Goal: Task Accomplishment & Management: Manage account settings

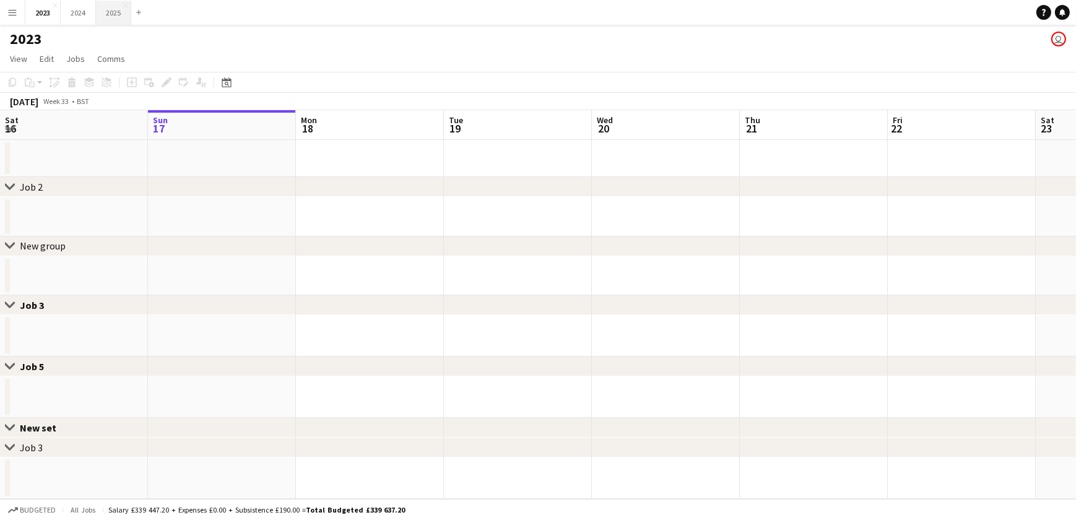
click at [108, 12] on button "2025 Close" at bounding box center [113, 13] width 35 height 24
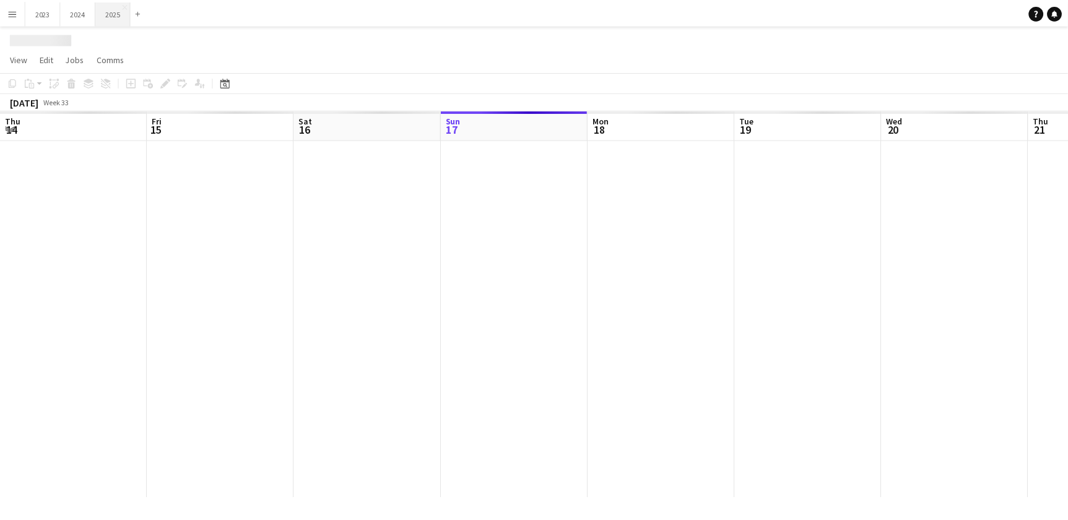
scroll to position [0, 296]
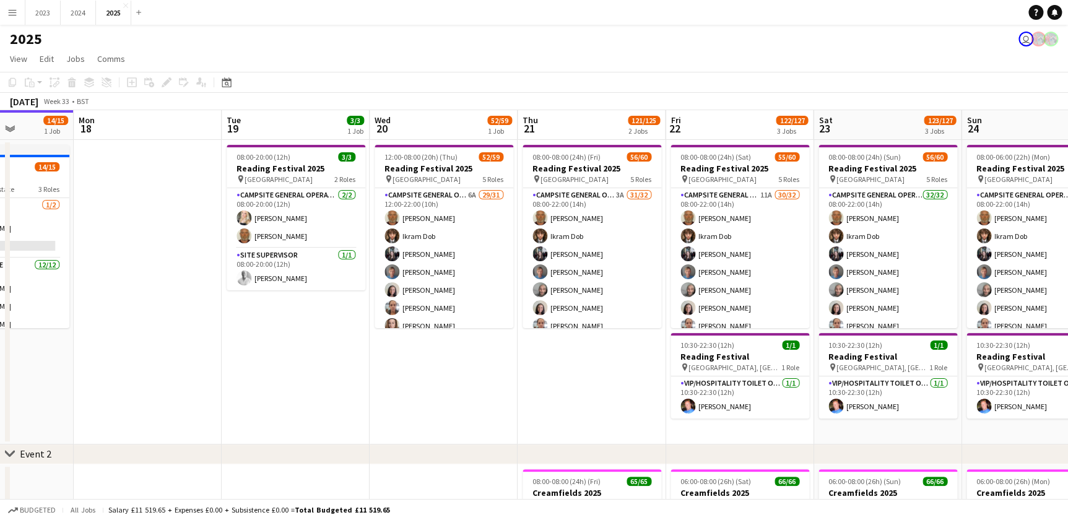
drag, startPoint x: 537, startPoint y: 355, endPoint x: 383, endPoint y: 342, distance: 154.7
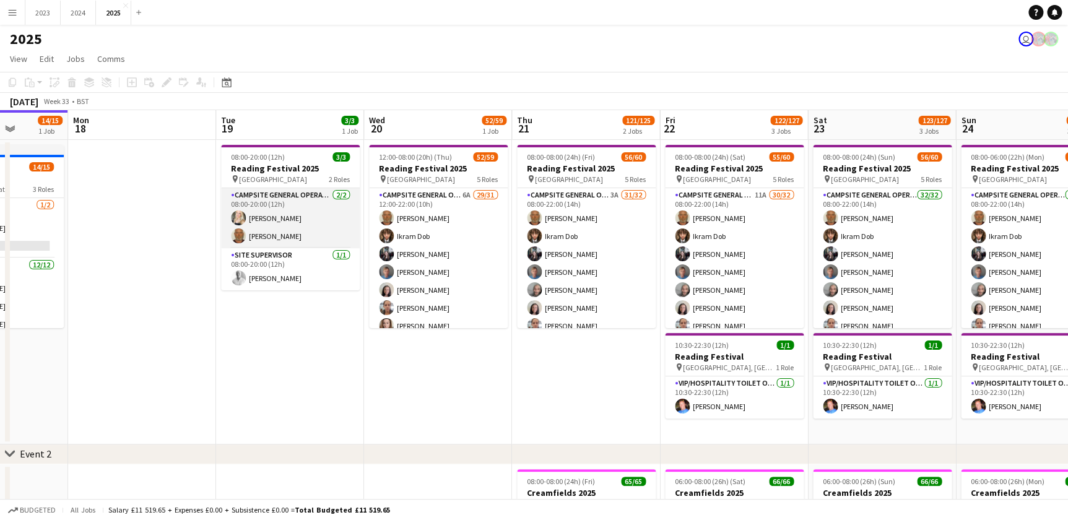
click at [279, 236] on app-card-role "Campsite General Operative [DATE] 08:00-20:00 (12h) [PERSON_NAME] [PERSON_NAME]" at bounding box center [290, 218] width 139 height 60
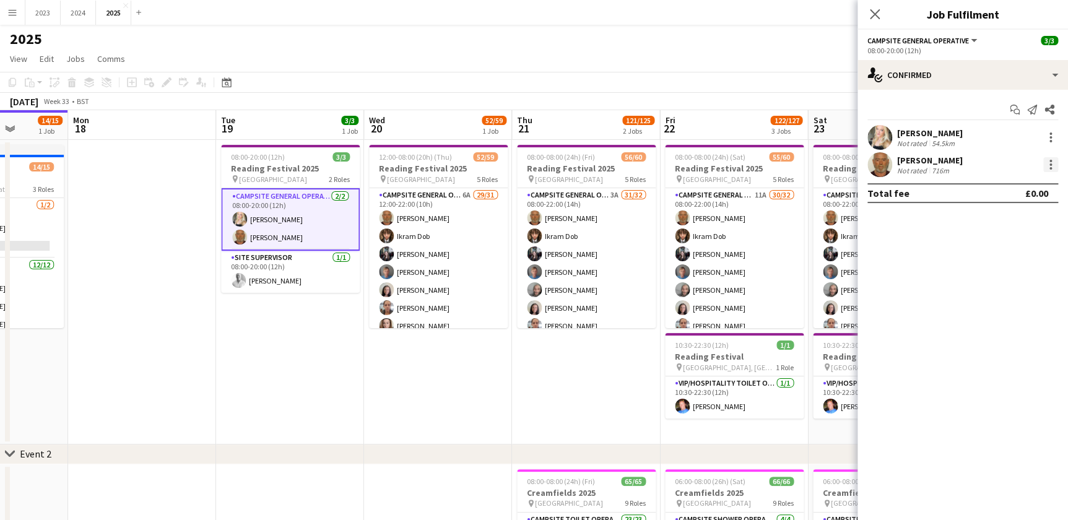
click at [1046, 166] on div at bounding box center [1050, 164] width 15 height 15
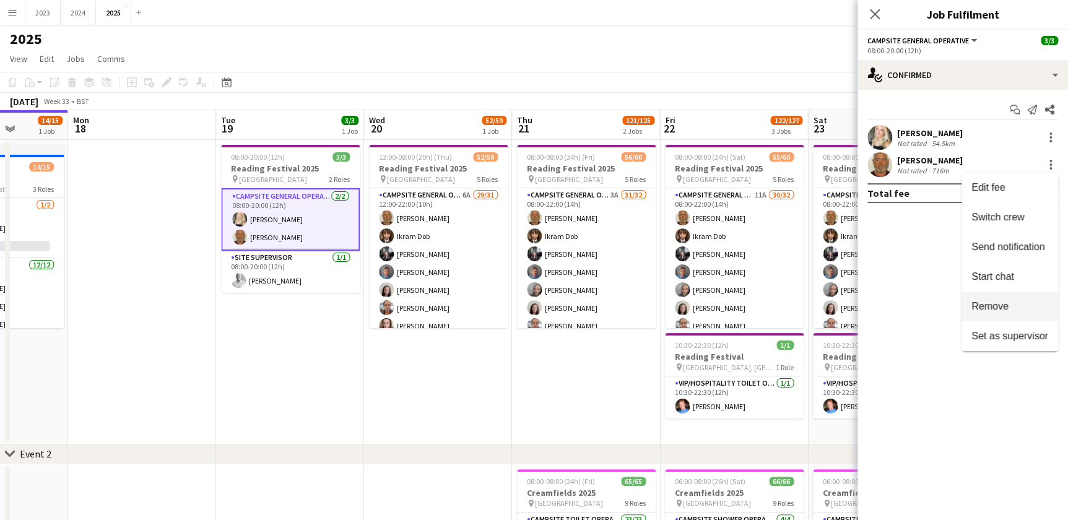
click at [998, 307] on span "Remove" at bounding box center [989, 306] width 37 height 11
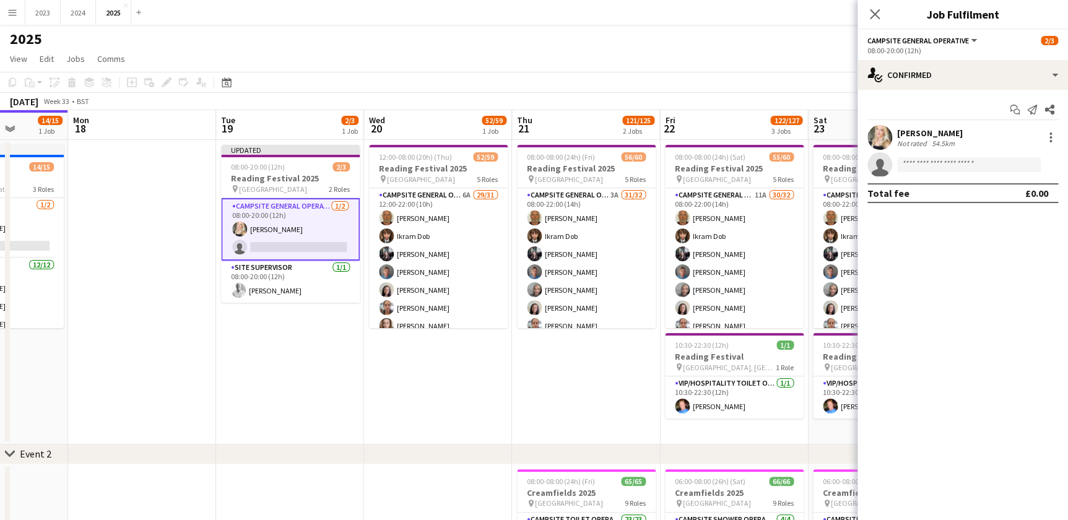
click at [289, 347] on app-date-cell "Updated 08:00-20:00 (12h) 2/3 Reading Festival 2025 pin [GEOGRAPHIC_DATA] 2 Rol…" at bounding box center [290, 292] width 148 height 305
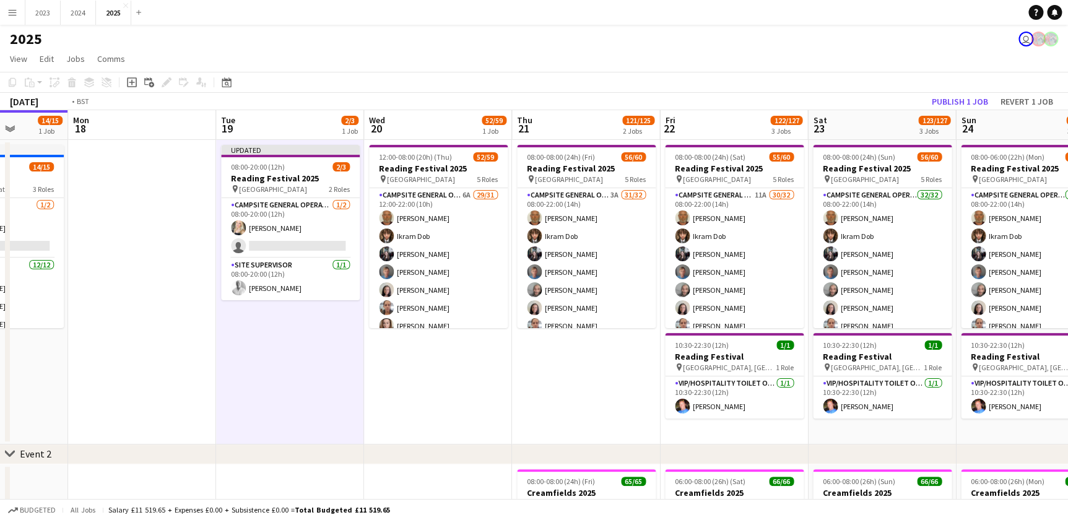
drag, startPoint x: 439, startPoint y: 386, endPoint x: 297, endPoint y: 378, distance: 142.0
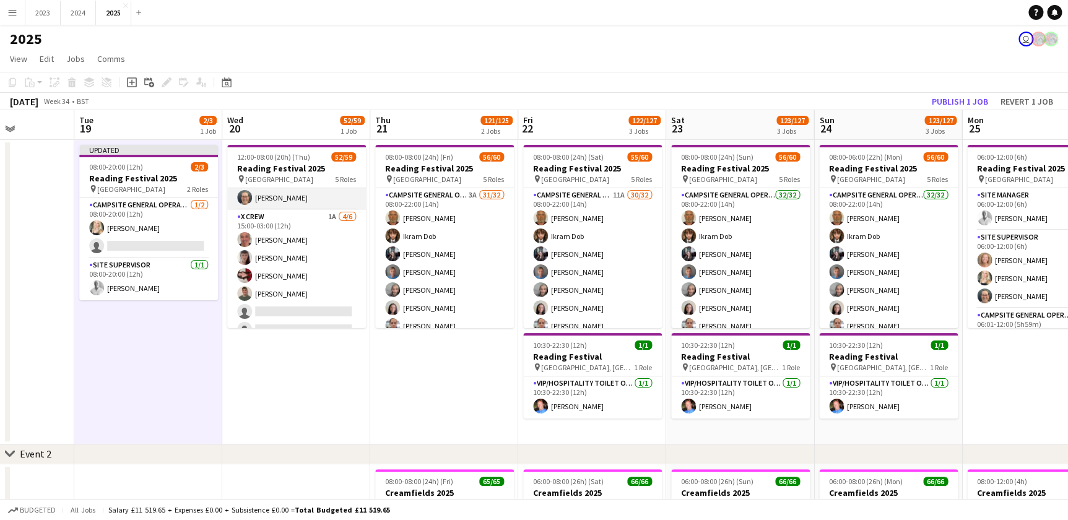
scroll to position [619, 0]
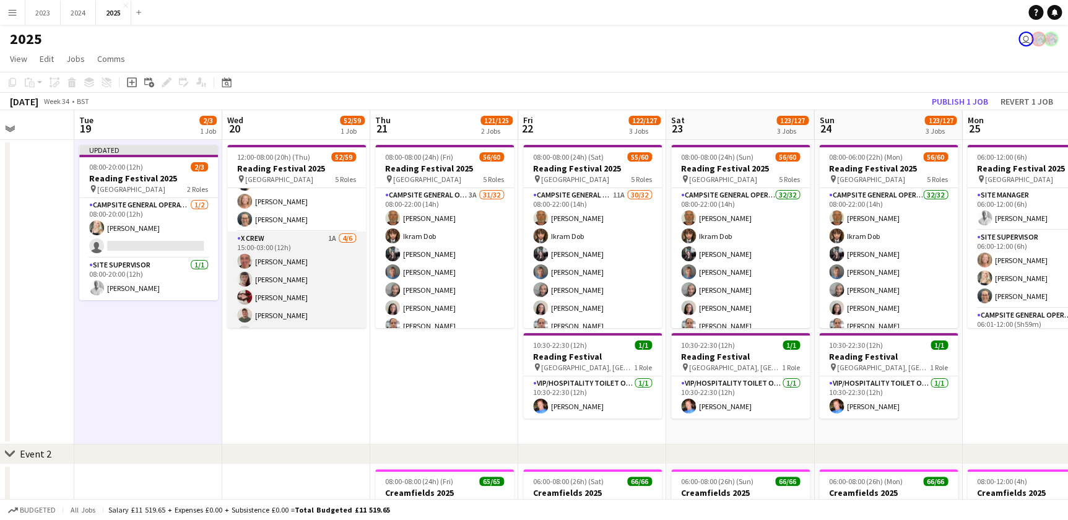
click at [279, 235] on app-card-role "X Crew 1A [DATE] 15:00-03:00 (12h) [PERSON_NAME] [PERSON_NAME] [PERSON_NAME] [P…" at bounding box center [296, 297] width 139 height 132
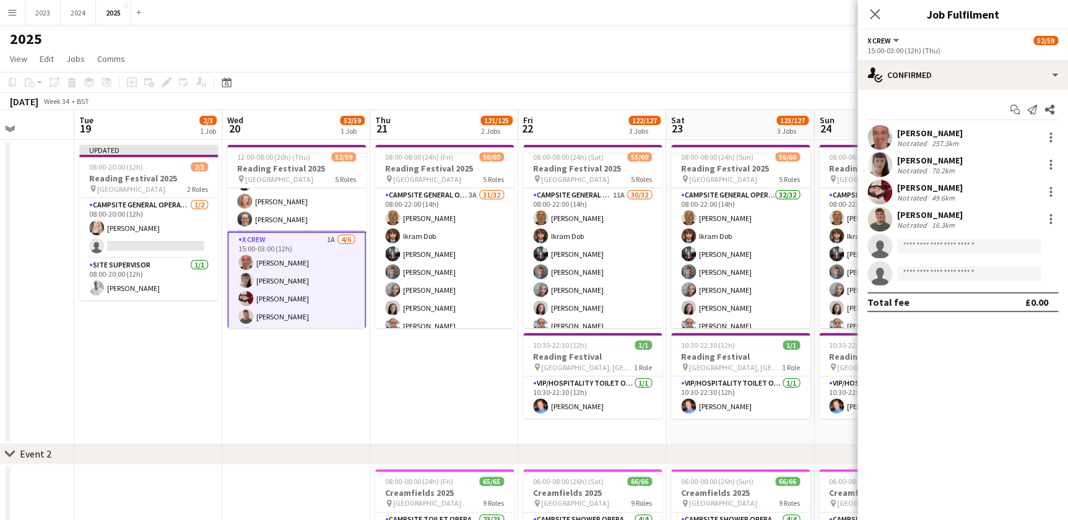
click at [286, 127] on app-board-header-date "Wed 20 52/59 1 Job" at bounding box center [296, 125] width 148 height 30
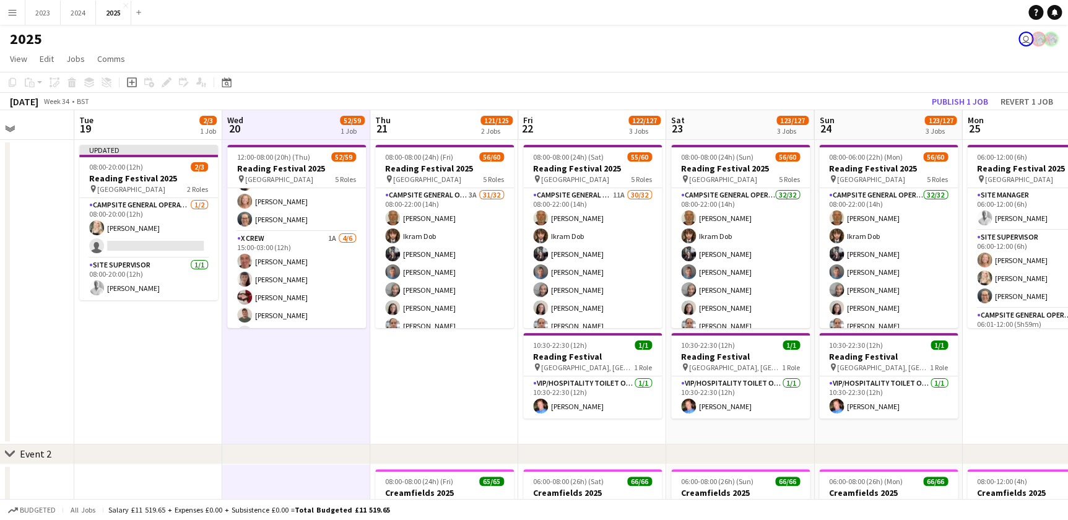
click at [285, 118] on app-board-header-date "Wed 20 52/59 1 Job" at bounding box center [296, 125] width 148 height 30
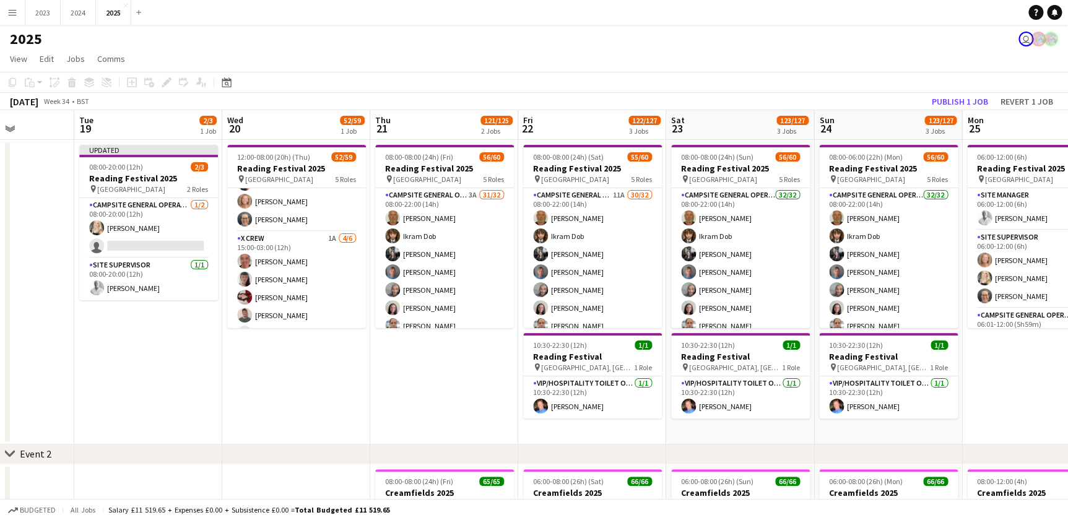
click at [166, 85] on div "Add job Add linked Job Edit Edit linked Job Applicants" at bounding box center [161, 82] width 95 height 15
click at [301, 125] on app-board-header-date "Wed 20 52/59 1 Job" at bounding box center [296, 125] width 148 height 30
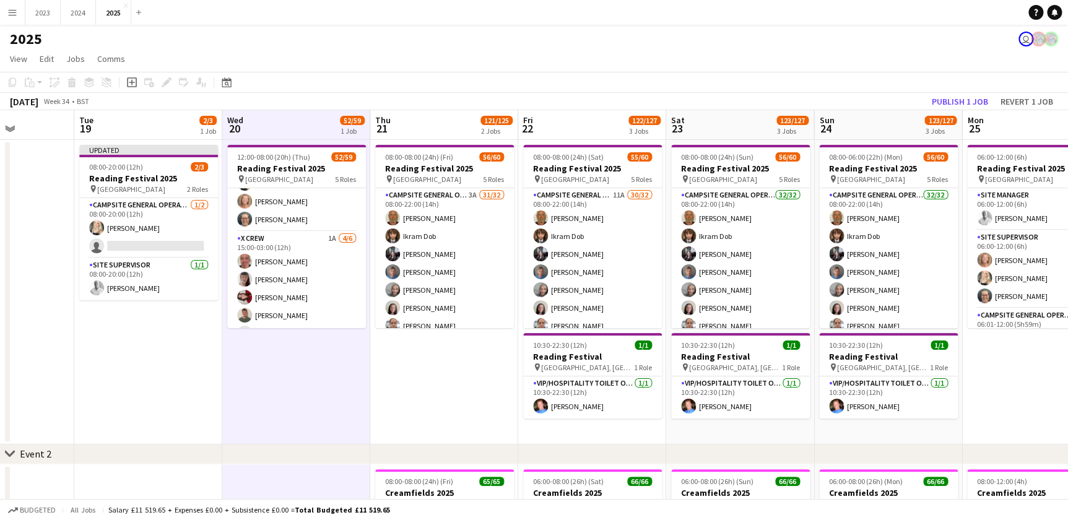
click at [165, 129] on app-board-header-date "Tue 19 2/3 1 Job" at bounding box center [148, 125] width 148 height 30
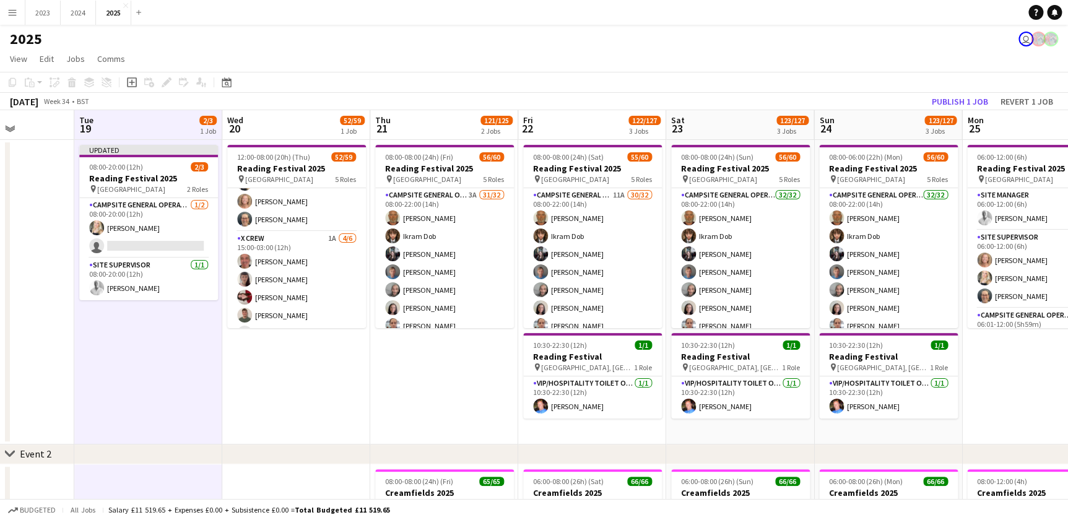
click at [270, 129] on app-board-header-date "Wed 20 52/59 1 Job" at bounding box center [296, 125] width 148 height 30
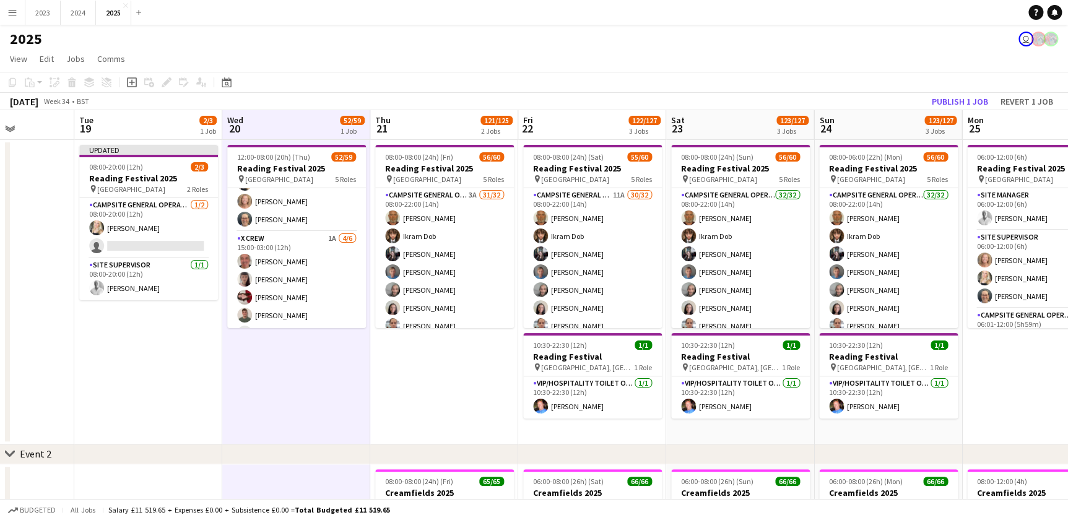
click at [167, 86] on div "Add job Add linked Job Edit Edit linked Job Applicants" at bounding box center [161, 82] width 95 height 15
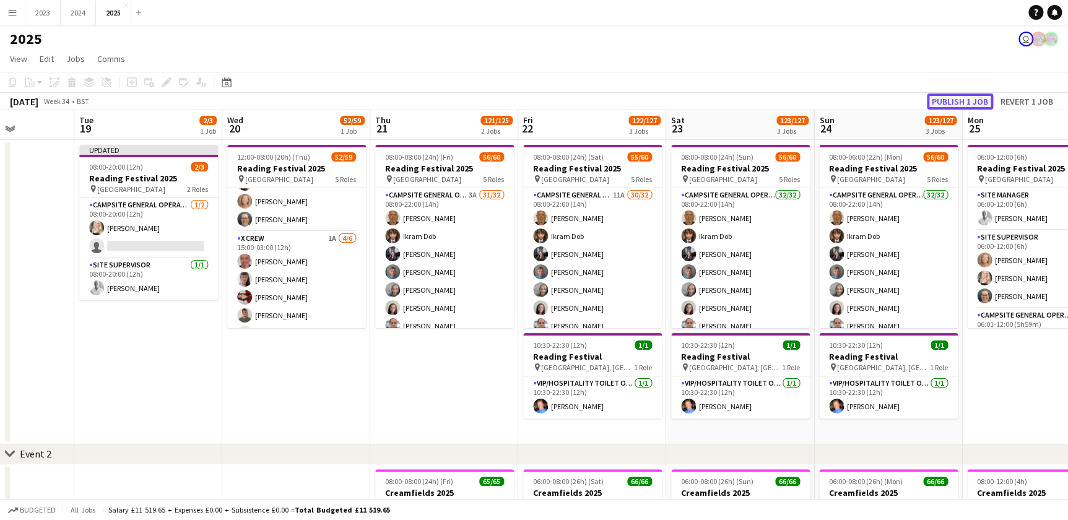
click at [959, 102] on button "Publish 1 job" at bounding box center [960, 101] width 66 height 16
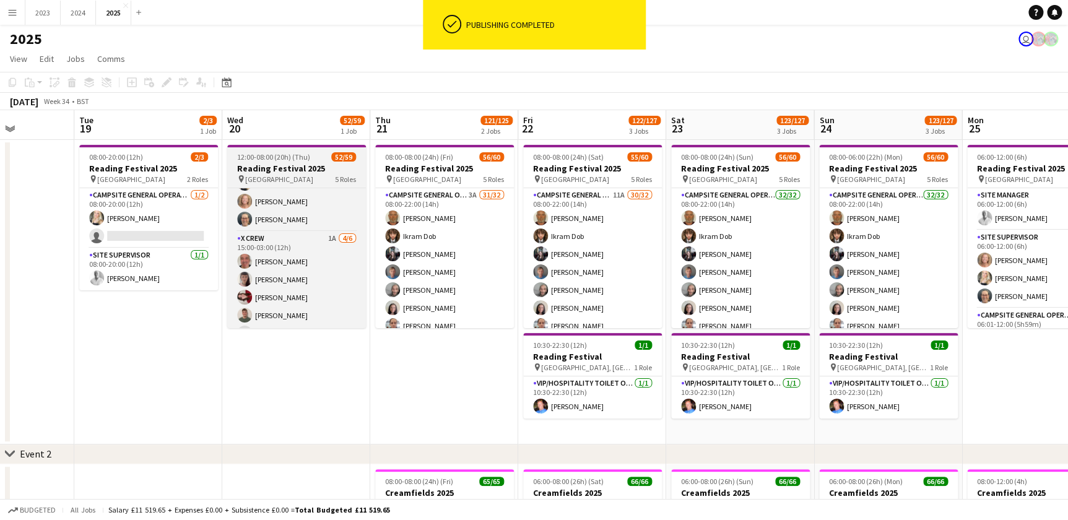
click at [284, 168] on h3 "Reading Festival 2025" at bounding box center [296, 168] width 139 height 11
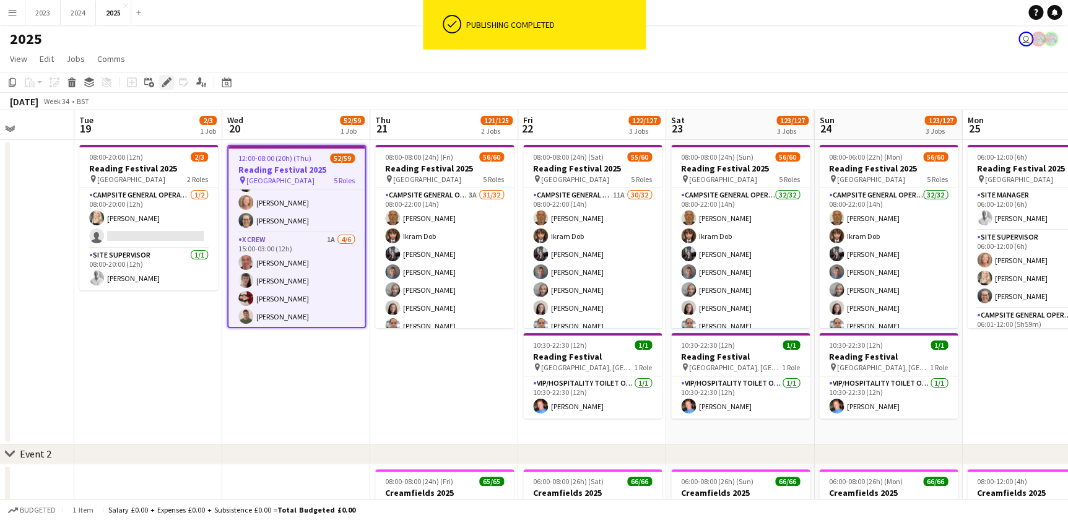
click at [163, 84] on icon at bounding box center [166, 82] width 7 height 7
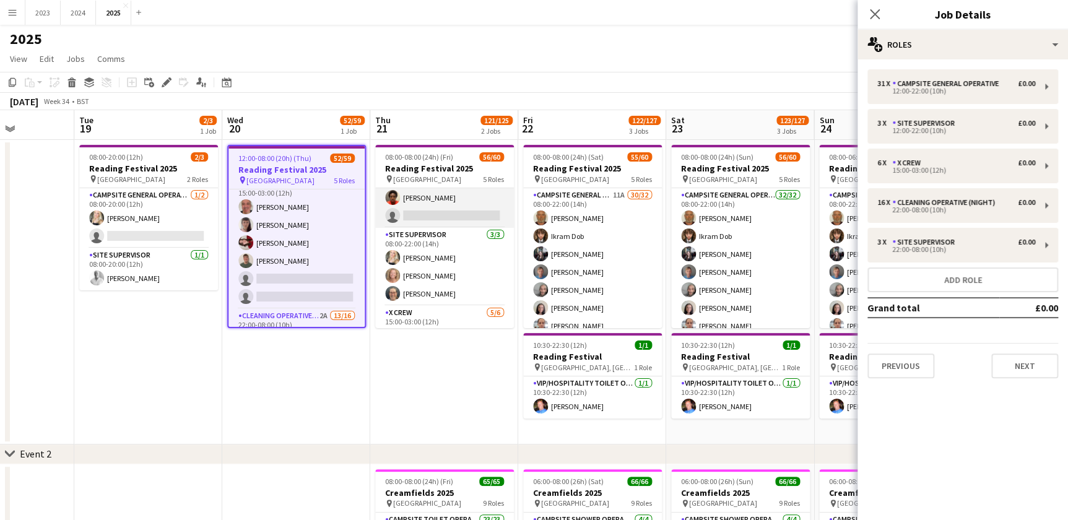
scroll to position [675, 0]
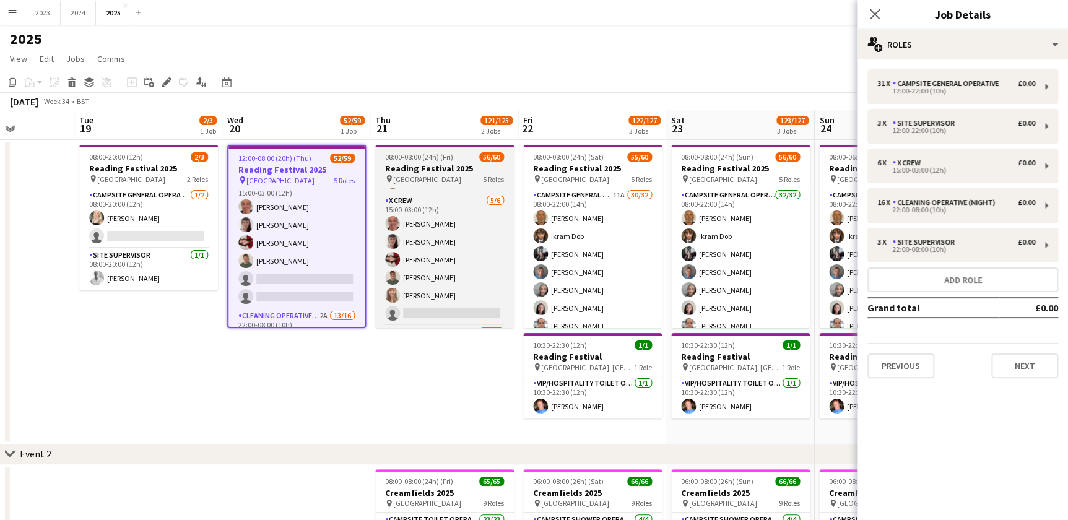
click at [454, 163] on h3 "Reading Festival 2025" at bounding box center [444, 168] width 139 height 11
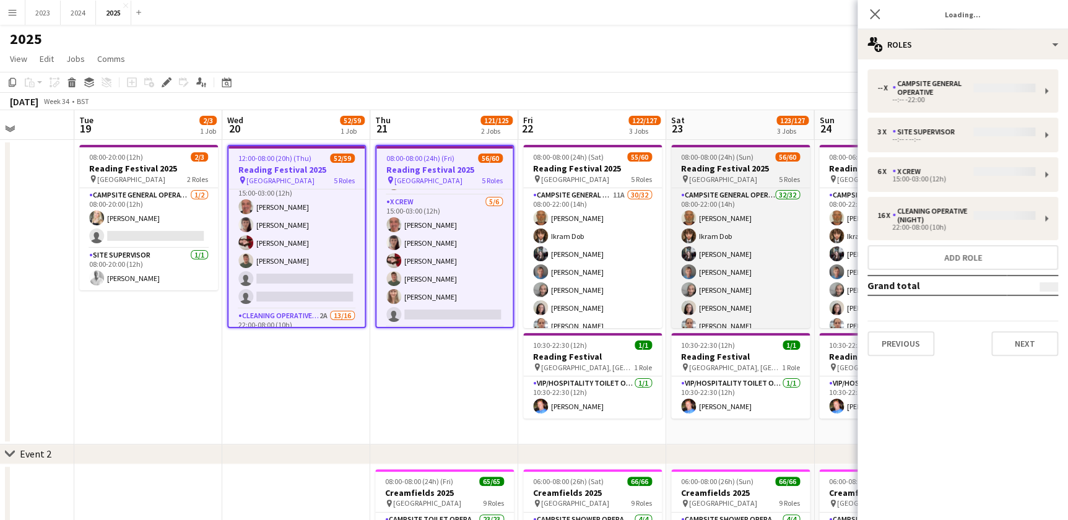
drag, startPoint x: 571, startPoint y: 174, endPoint x: 677, endPoint y: 181, distance: 106.1
click at [572, 175] on span "[GEOGRAPHIC_DATA]" at bounding box center [575, 179] width 68 height 9
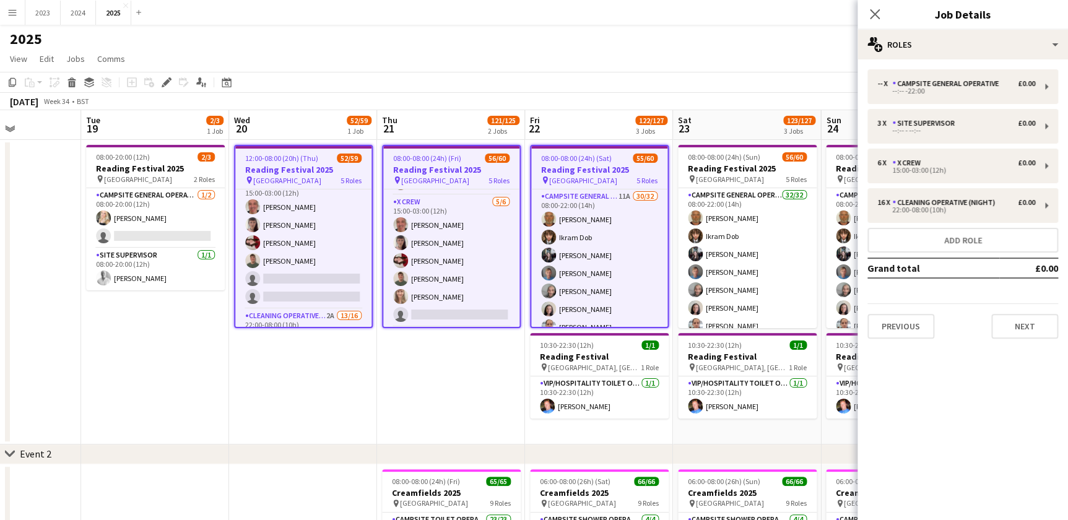
drag, startPoint x: 468, startPoint y: 357, endPoint x: 183, endPoint y: 361, distance: 284.7
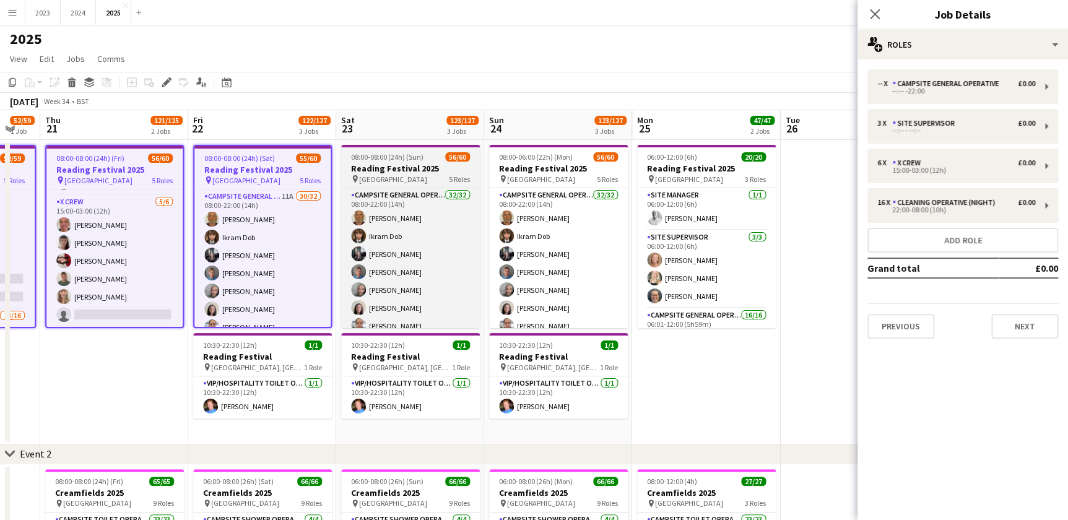
click at [373, 178] on span "[GEOGRAPHIC_DATA]" at bounding box center [393, 179] width 68 height 9
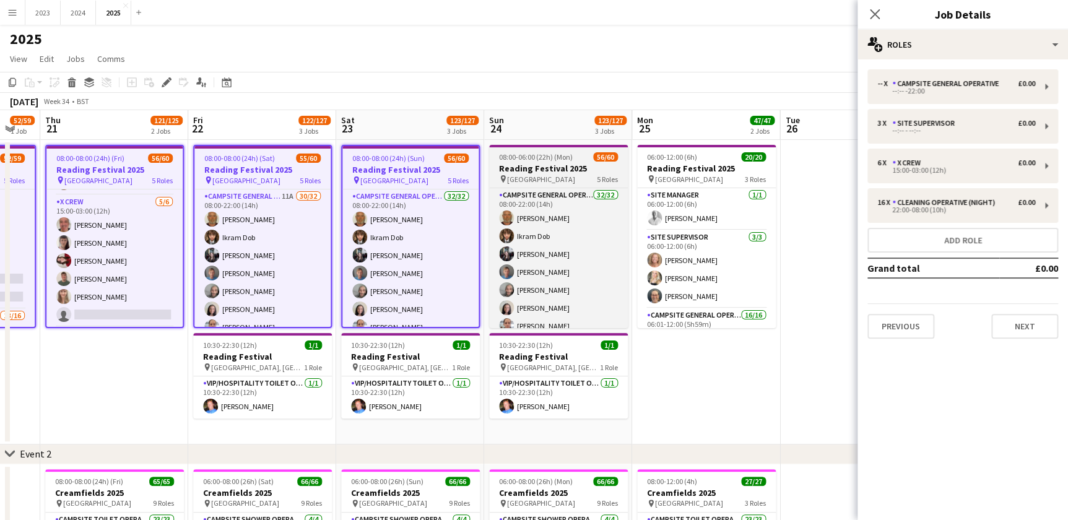
click at [559, 182] on div "pin [GEOGRAPHIC_DATA] 5 Roles" at bounding box center [558, 179] width 139 height 10
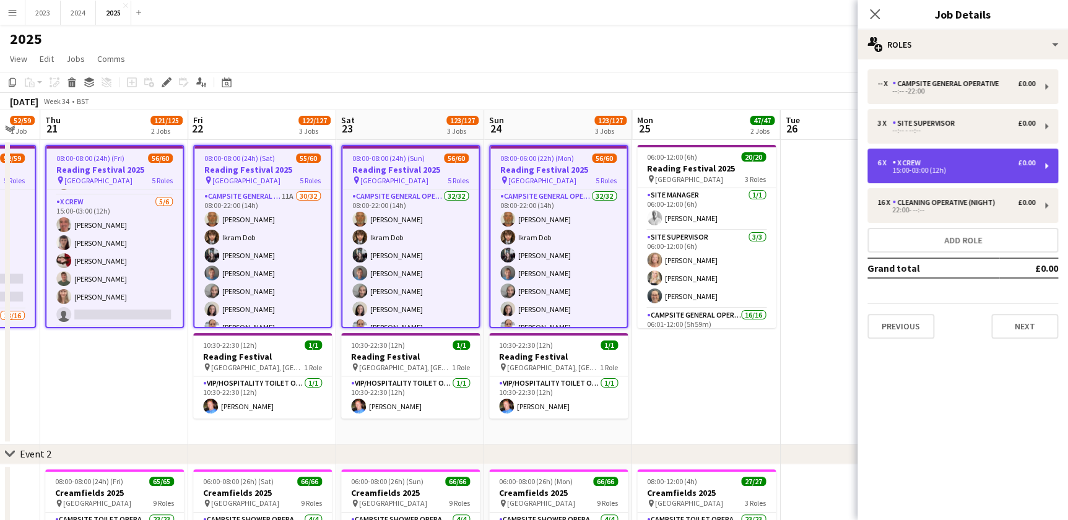
click at [962, 168] on div "15:00-03:00 (12h)" at bounding box center [956, 170] width 158 height 6
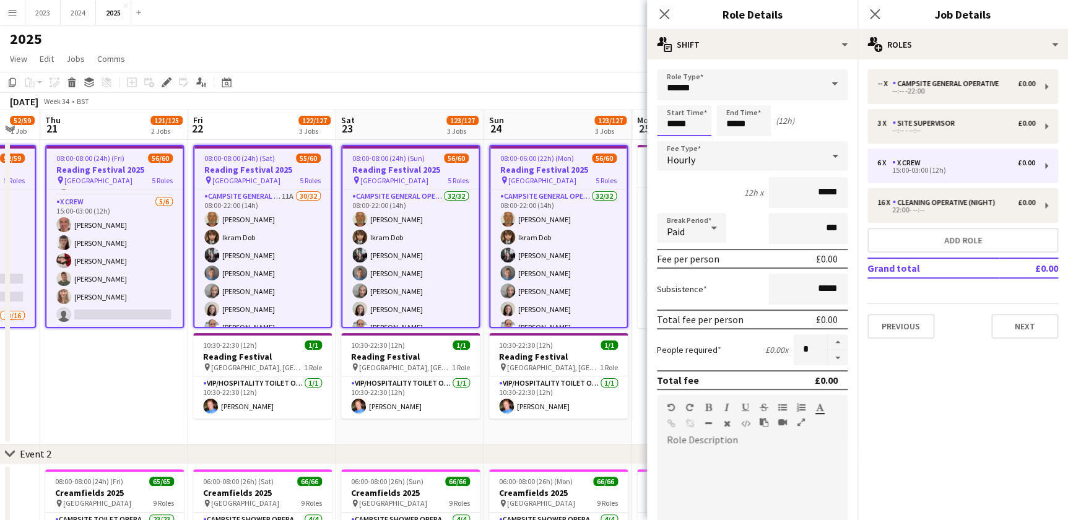
click at [697, 124] on input "*****" at bounding box center [684, 120] width 54 height 31
click at [670, 96] on div at bounding box center [671, 99] width 25 height 12
click at [673, 140] on div at bounding box center [671, 142] width 25 height 12
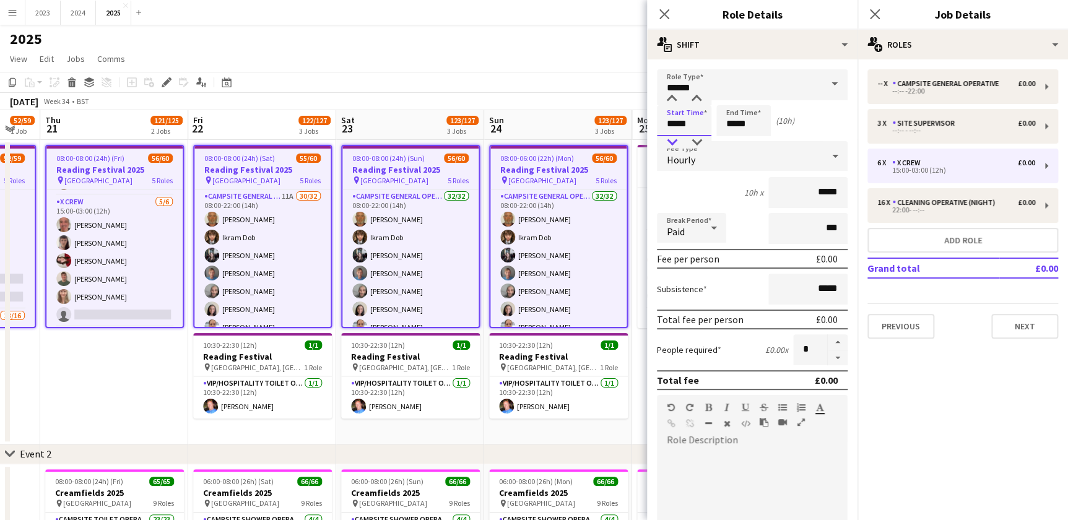
click at [673, 140] on div at bounding box center [671, 142] width 25 height 12
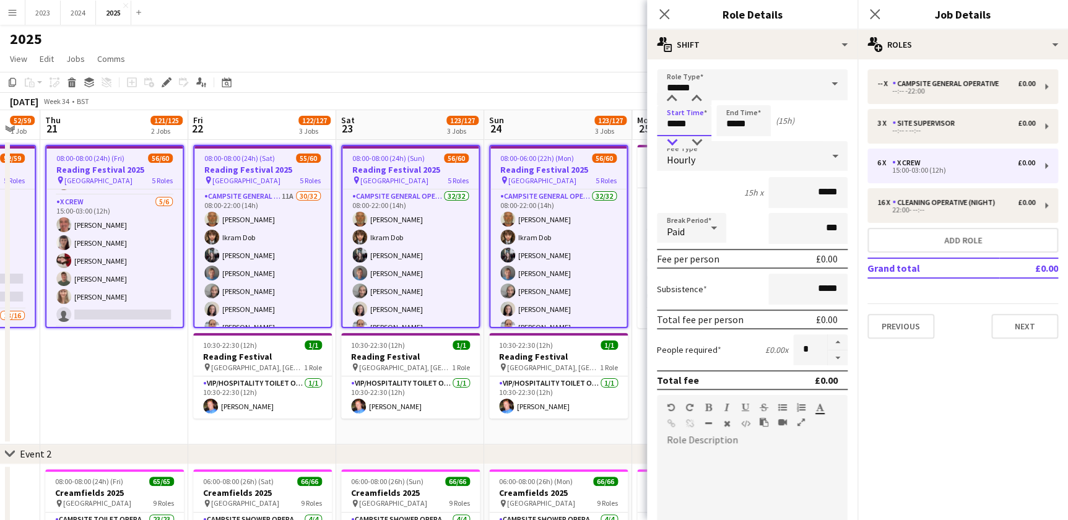
click at [673, 140] on div at bounding box center [671, 142] width 25 height 12
type input "*****"
click at [675, 99] on div at bounding box center [671, 99] width 25 height 12
click at [756, 124] on input "*****" at bounding box center [743, 120] width 54 height 31
click at [731, 98] on div at bounding box center [731, 99] width 25 height 12
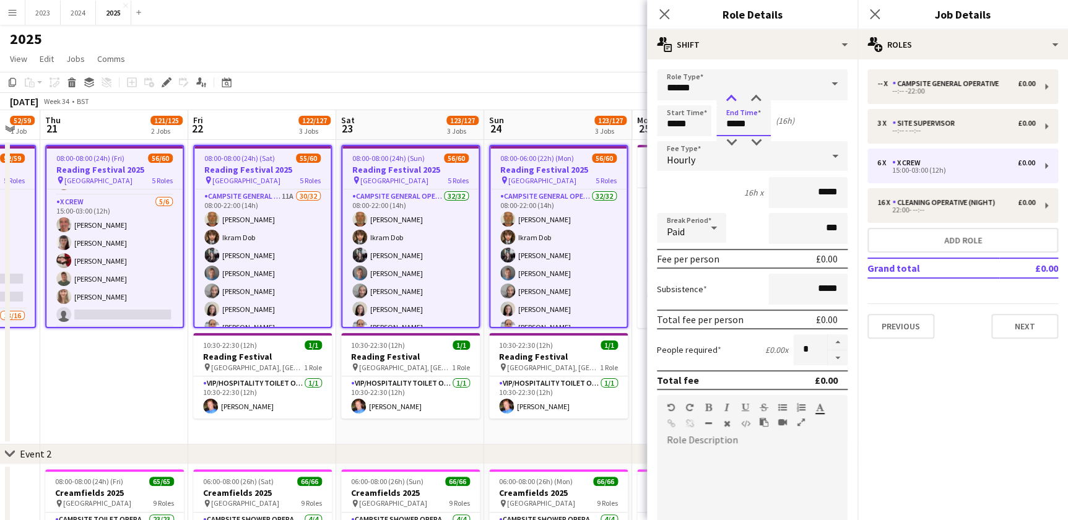
click at [731, 98] on div at bounding box center [731, 99] width 25 height 12
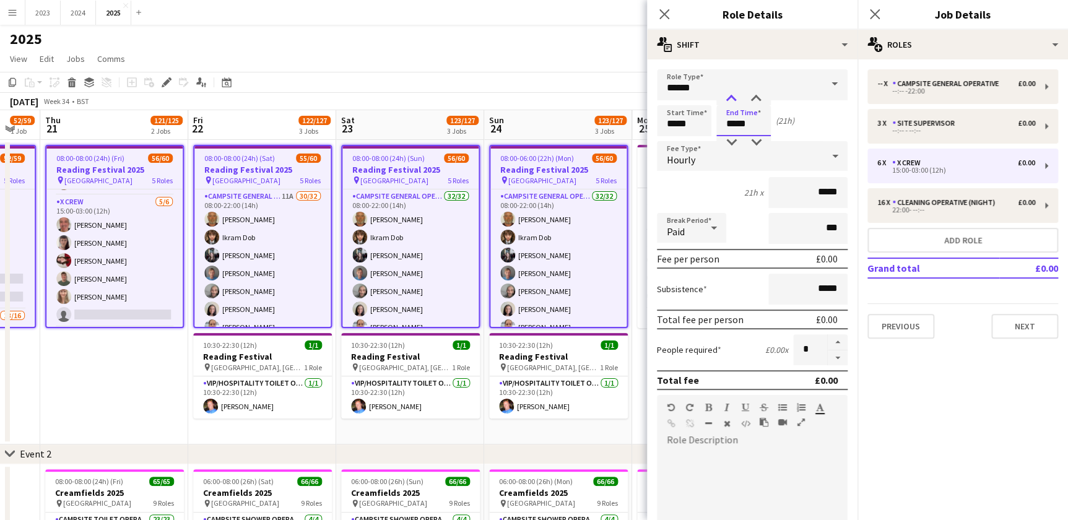
click at [731, 98] on div at bounding box center [731, 99] width 25 height 12
type input "*****"
click at [731, 98] on div at bounding box center [731, 99] width 25 height 12
click at [704, 194] on div "24h x *****" at bounding box center [752, 192] width 191 height 31
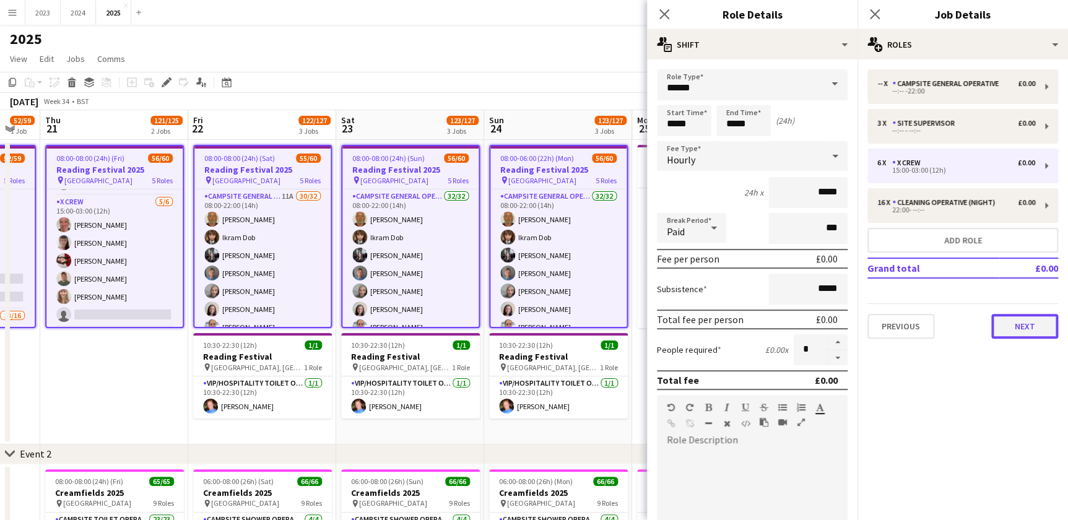
click at [1016, 322] on button "Next" at bounding box center [1024, 326] width 67 height 25
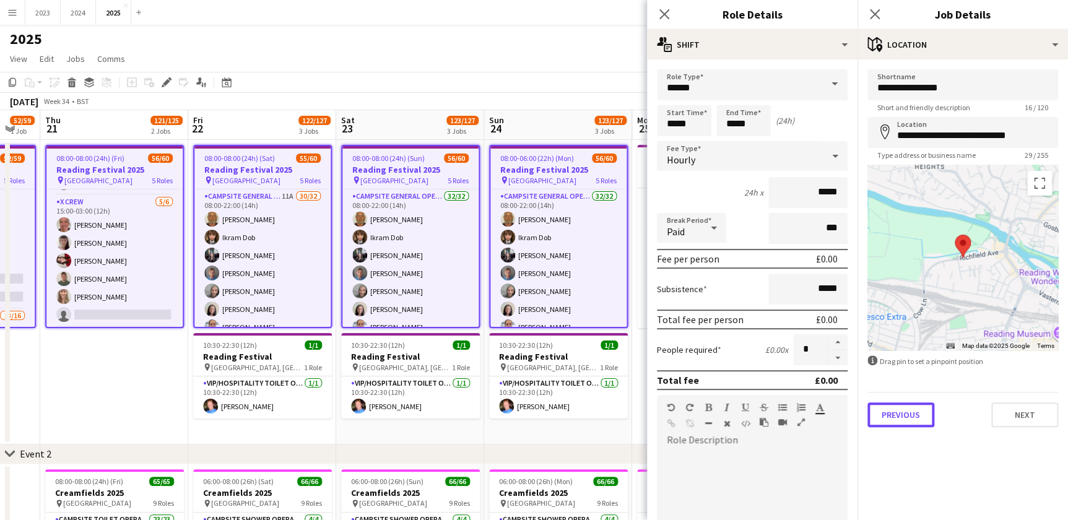
click at [901, 414] on button "Previous" at bounding box center [900, 414] width 67 height 25
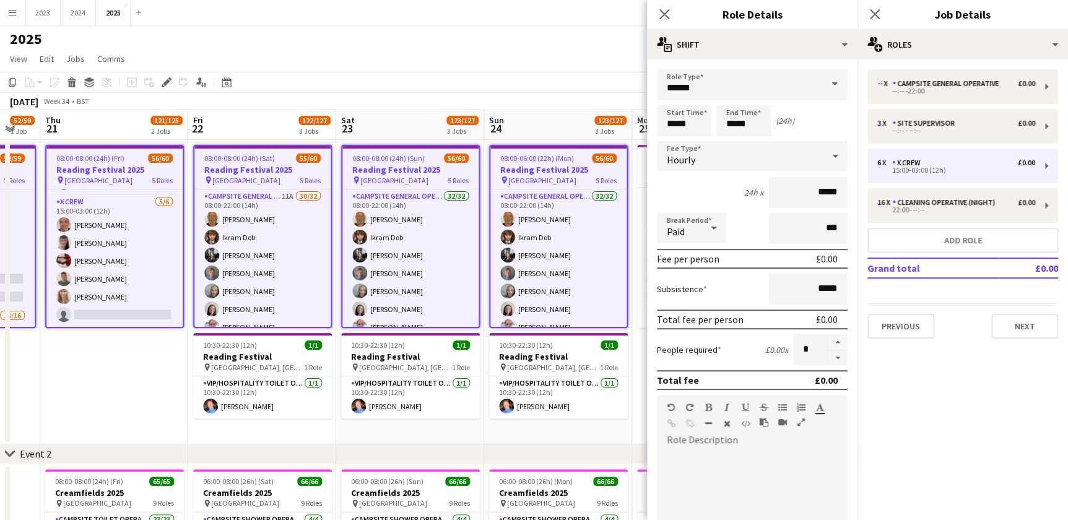
click at [552, 82] on app-toolbar "Copy Paste Paste Ctrl+V Paste with crew Ctrl+Shift+V Paste linked Job [GEOGRAPH…" at bounding box center [534, 82] width 1068 height 21
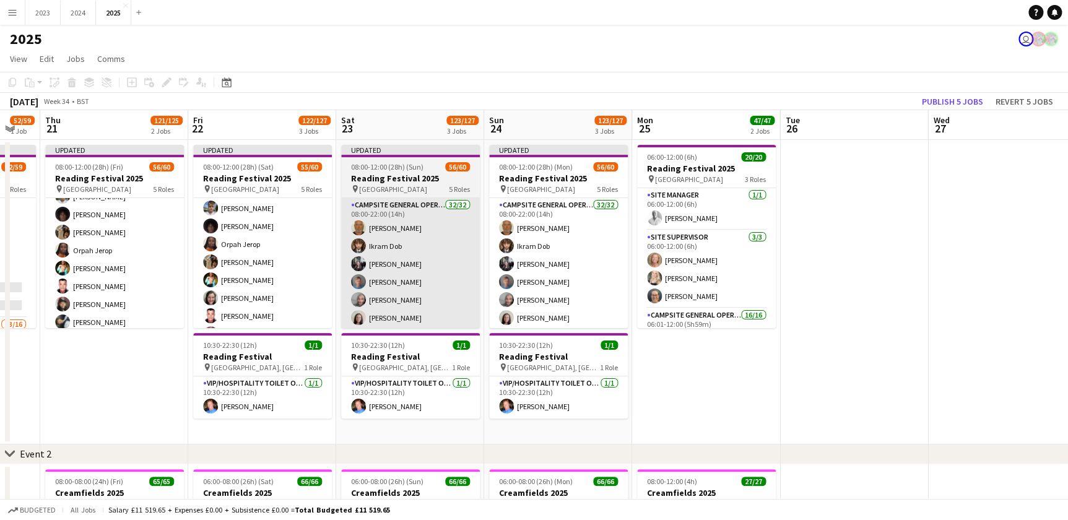
scroll to position [844, 0]
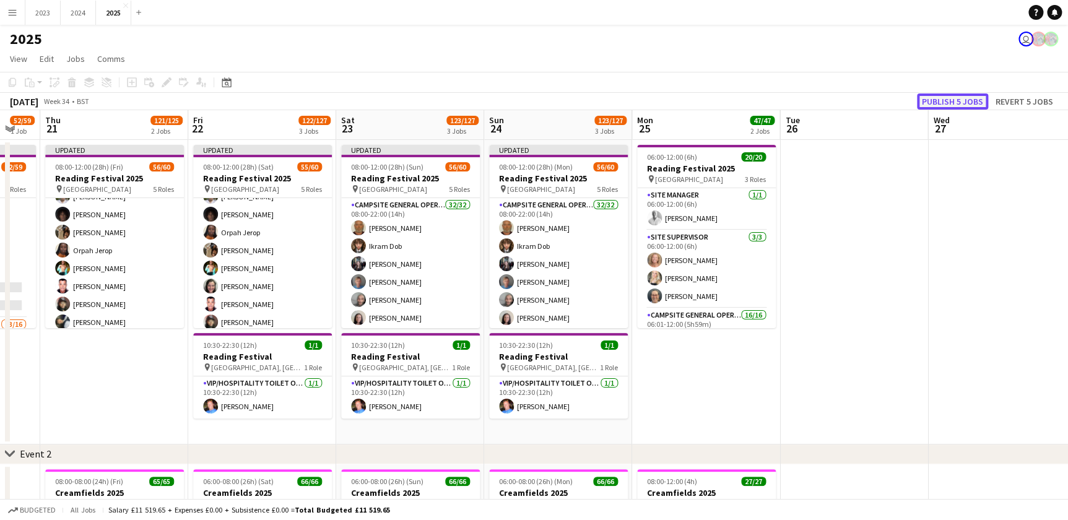
click at [941, 103] on button "Publish 5 jobs" at bounding box center [952, 101] width 71 height 16
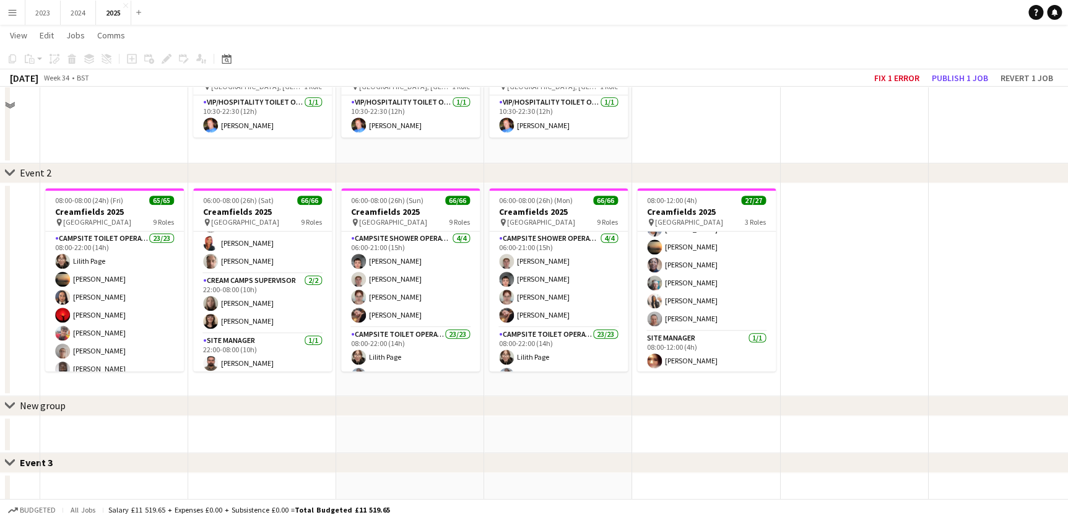
scroll to position [112, 0]
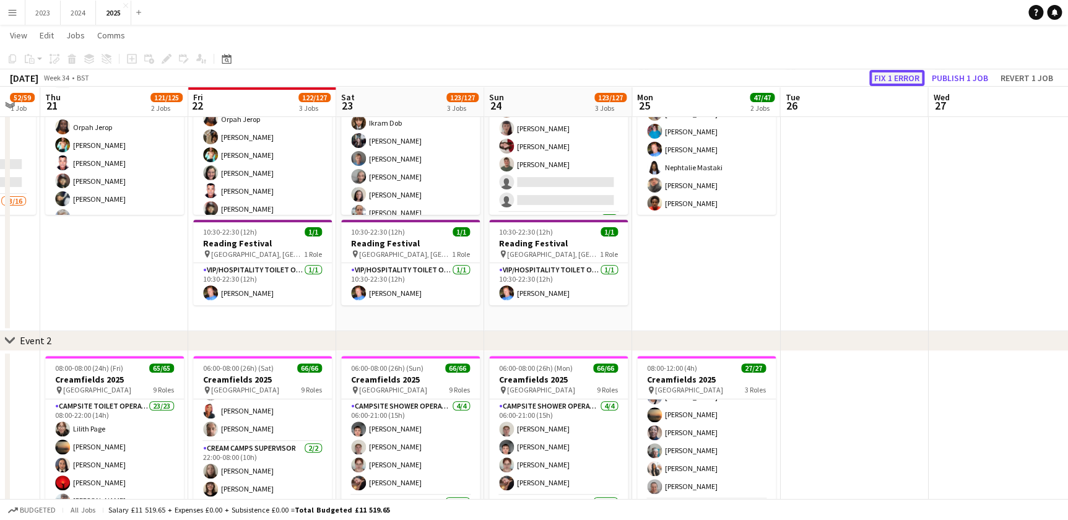
click at [902, 77] on button "Fix 1 error" at bounding box center [896, 78] width 55 height 16
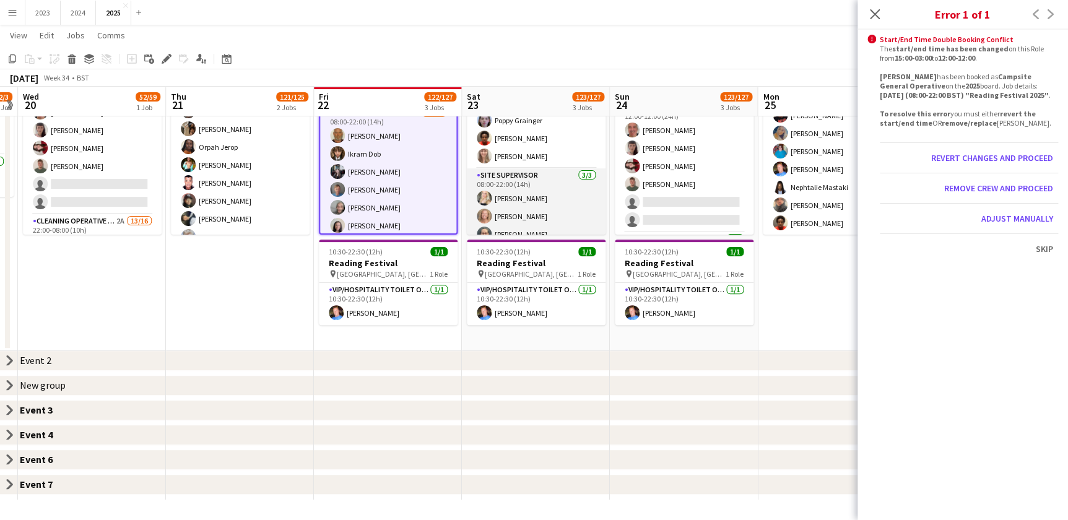
scroll to position [506, 0]
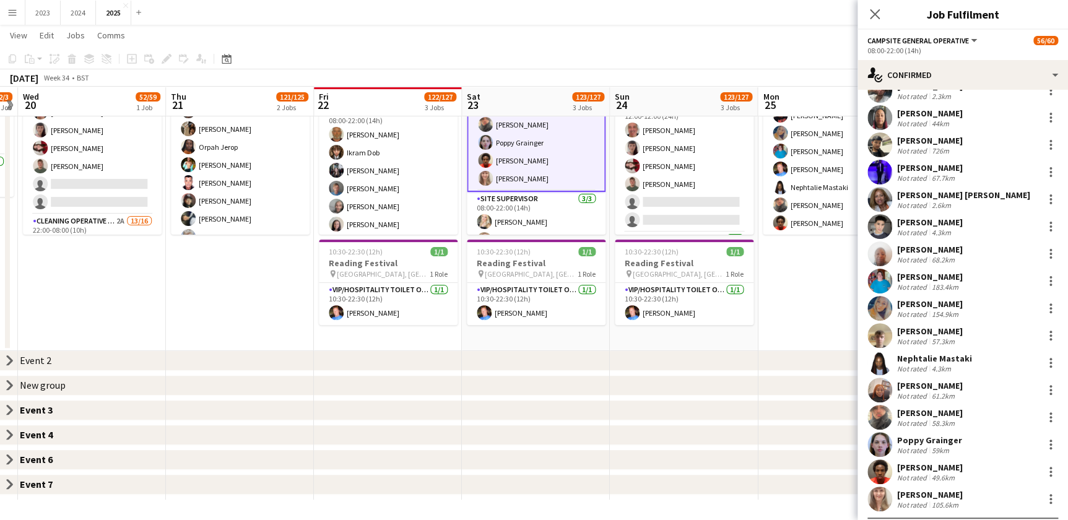
scroll to position [509, 0]
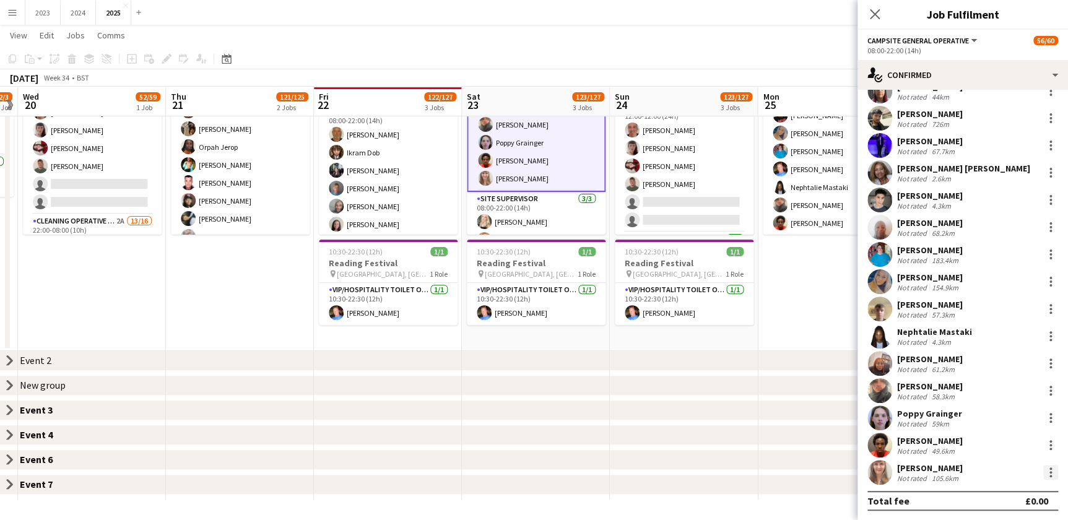
click at [1049, 468] on div at bounding box center [1050, 468] width 2 height 2
click at [987, 330] on span "Switch crew" at bounding box center [988, 329] width 53 height 11
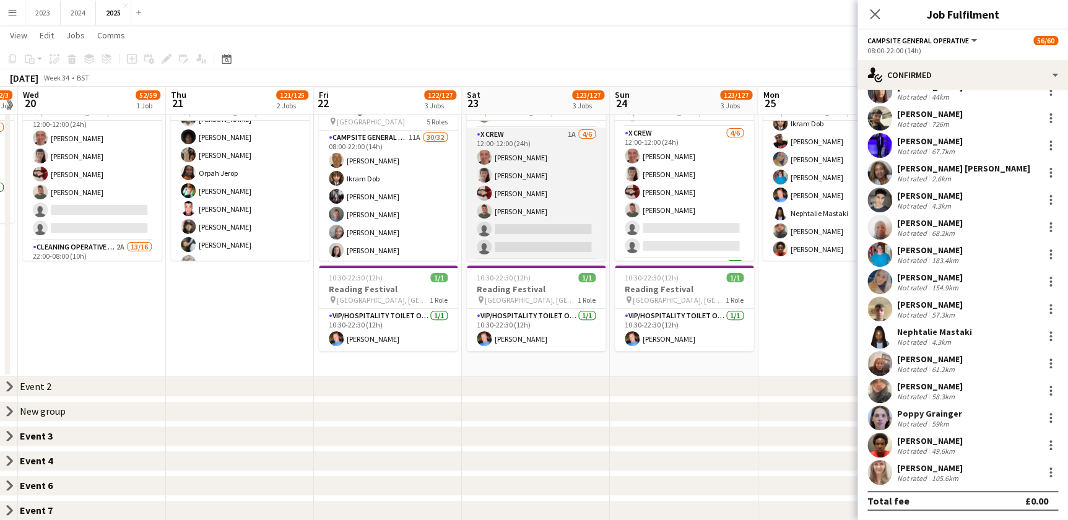
scroll to position [732, 0]
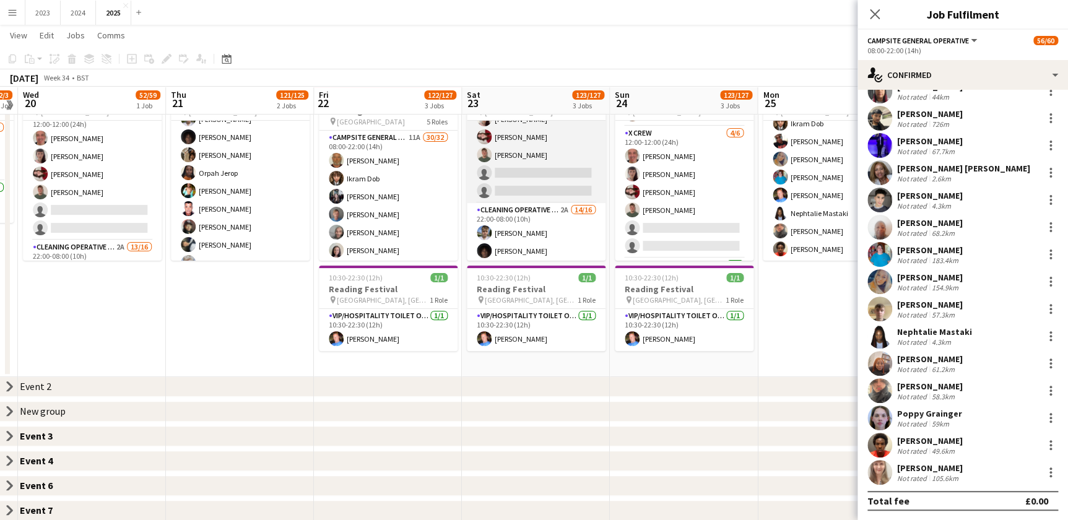
click at [526, 166] on app-card-role "X Crew 1A [DATE] 12:00-12:00 (24h) [PERSON_NAME] [PERSON_NAME] [PERSON_NAME] [P…" at bounding box center [536, 137] width 139 height 132
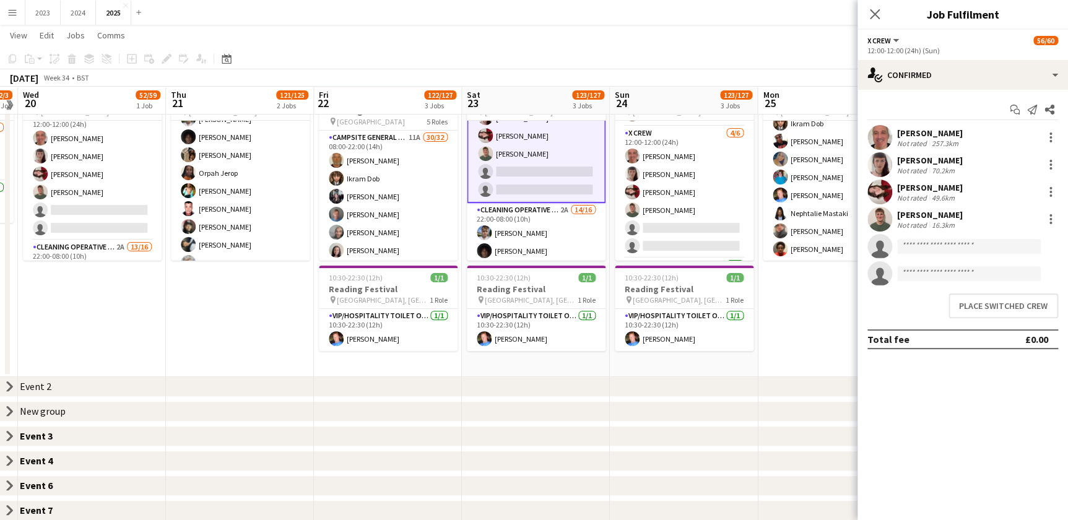
scroll to position [731, 0]
click at [990, 311] on button "Place switched crew" at bounding box center [1003, 305] width 110 height 25
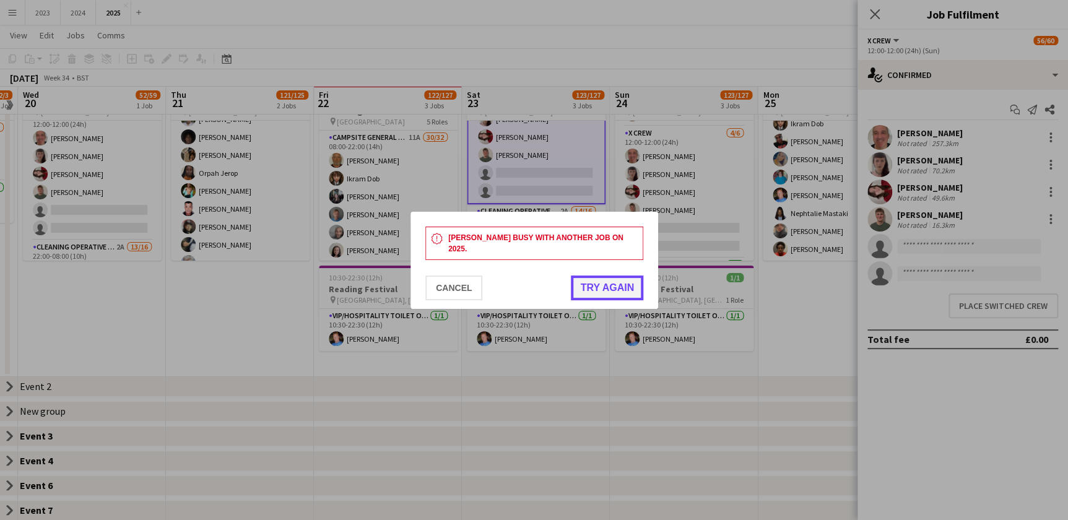
click at [581, 288] on button "Try again" at bounding box center [607, 287] width 72 height 25
click at [460, 291] on button "Cancel" at bounding box center [453, 287] width 57 height 25
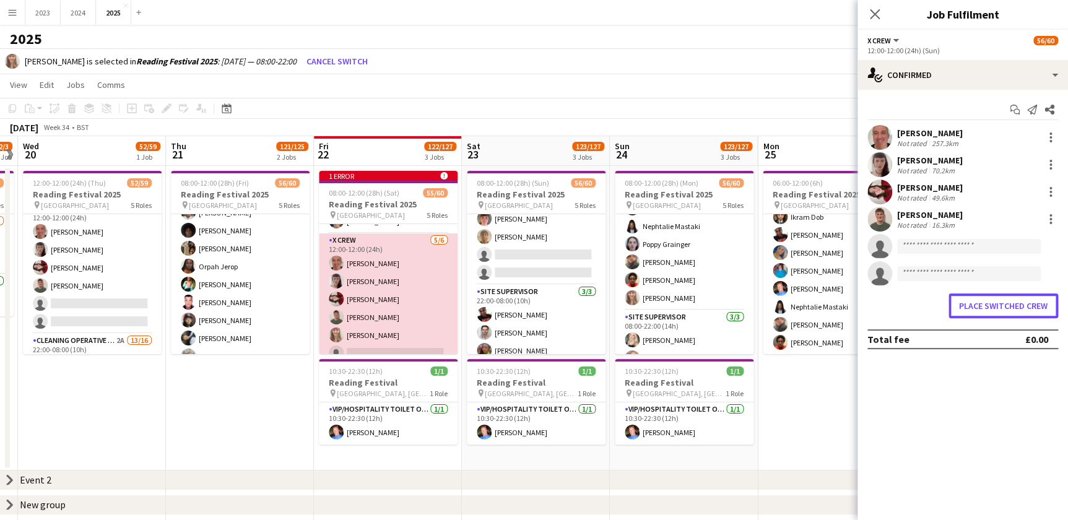
scroll to position [675, 0]
click at [355, 327] on app-card-role "X Crew [DATE] 12:00-12:00 (24h) [PERSON_NAME] [PERSON_NAME] [PERSON_NAME] [PERS…" at bounding box center [388, 295] width 139 height 132
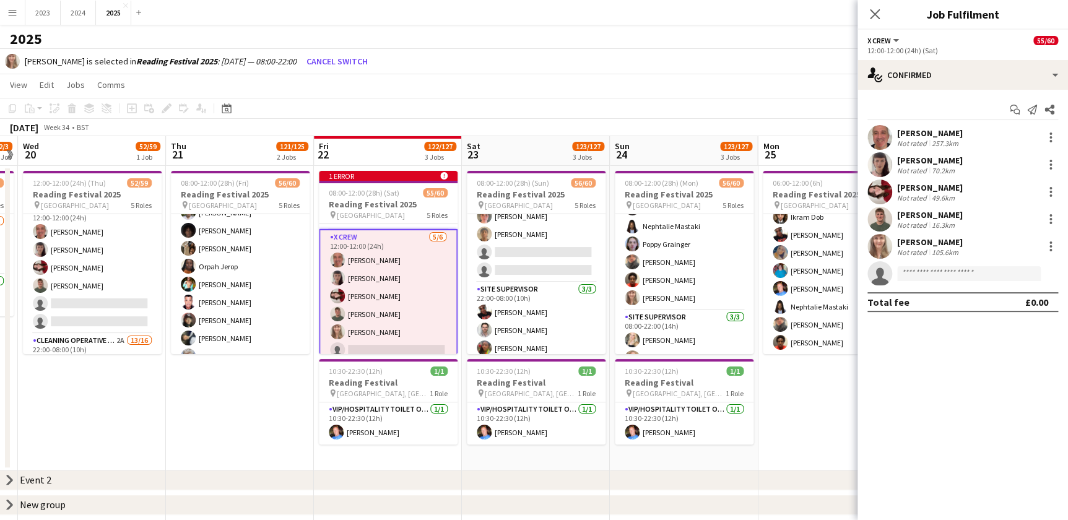
scroll to position [1057, 0]
click at [1051, 243] on div at bounding box center [1050, 246] width 15 height 15
click at [909, 374] on div at bounding box center [534, 260] width 1068 height 520
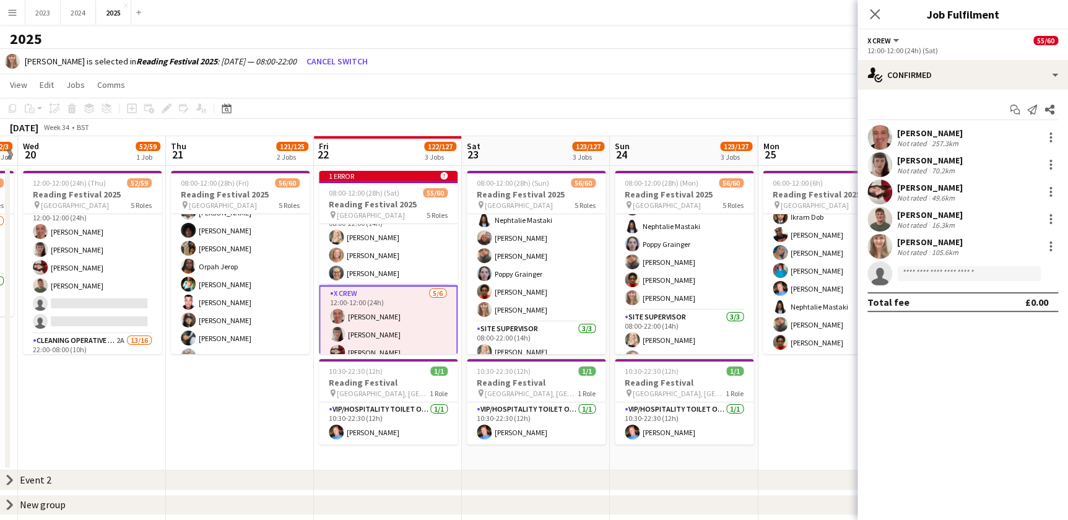
scroll to position [675, 0]
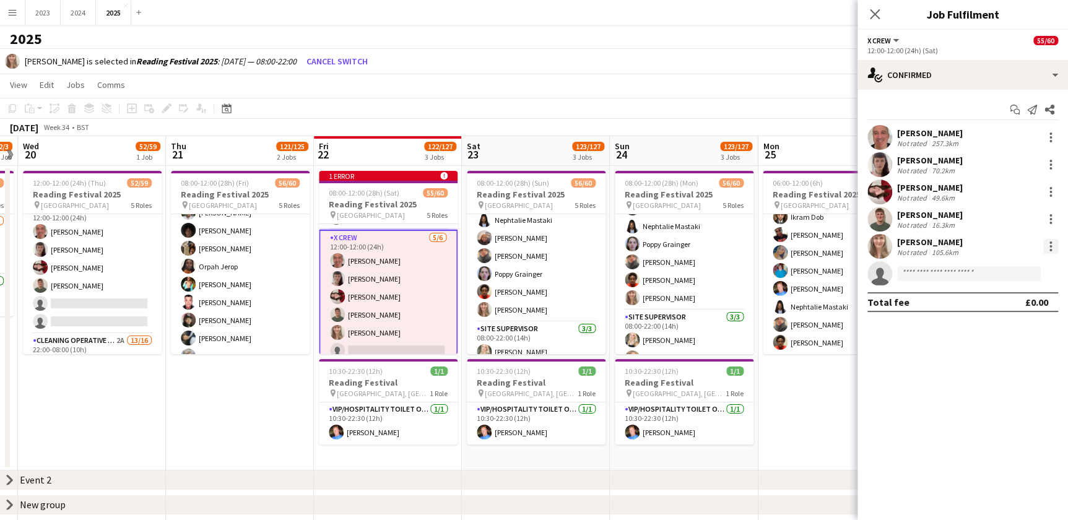
click at [1045, 242] on div at bounding box center [1050, 246] width 15 height 15
click at [1049, 242] on div at bounding box center [534, 260] width 1068 height 520
click at [1049, 243] on div at bounding box center [1050, 242] width 2 height 2
click at [929, 399] on div at bounding box center [534, 260] width 1068 height 520
click at [378, 326] on app-card-role "X Crew [DATE] 12:00-12:00 (24h) [PERSON_NAME] [PERSON_NAME] [PERSON_NAME] [PERS…" at bounding box center [388, 297] width 139 height 134
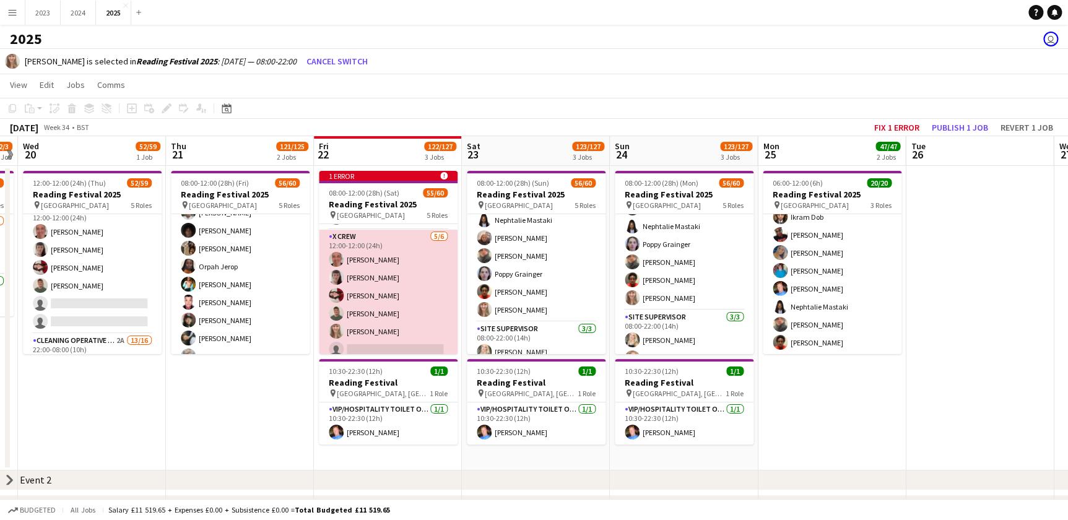
click at [391, 328] on app-card-role "X Crew [DATE] 12:00-12:00 (24h) [PERSON_NAME] [PERSON_NAME] [PERSON_NAME] [PERS…" at bounding box center [388, 296] width 139 height 132
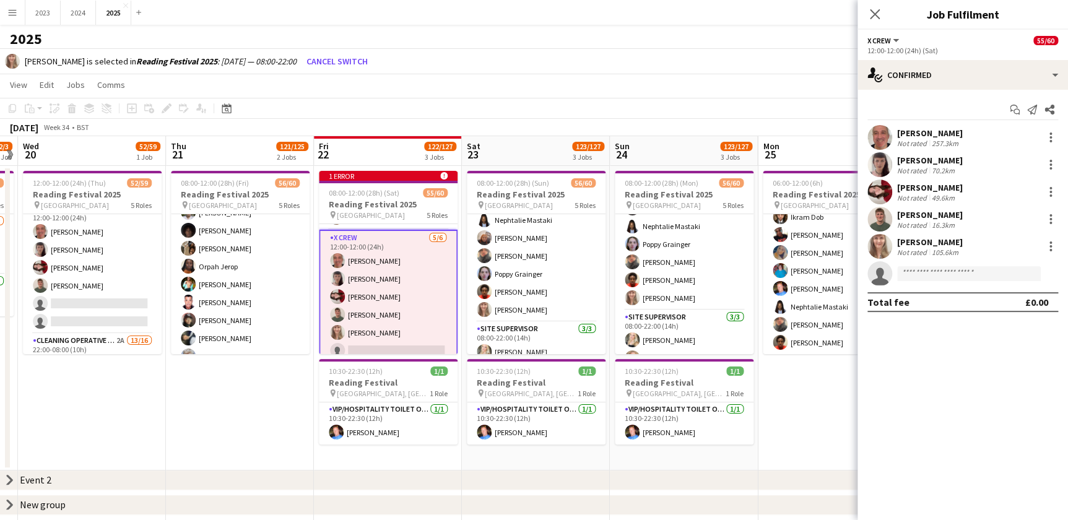
click at [977, 242] on div "[PERSON_NAME] Not rated 105.6km" at bounding box center [962, 246] width 210 height 25
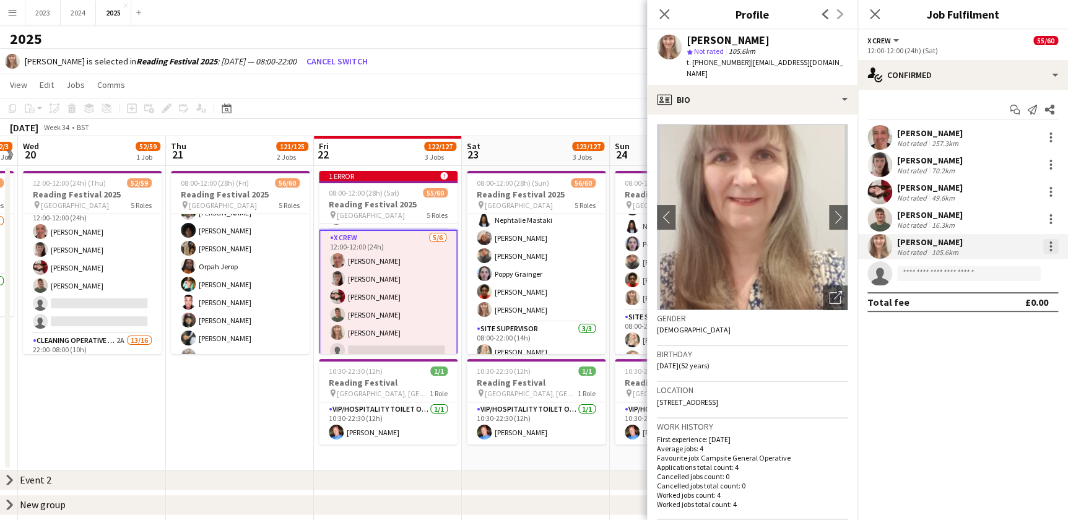
click at [1048, 248] on div at bounding box center [1050, 246] width 15 height 15
click at [228, 415] on div at bounding box center [534, 260] width 1068 height 520
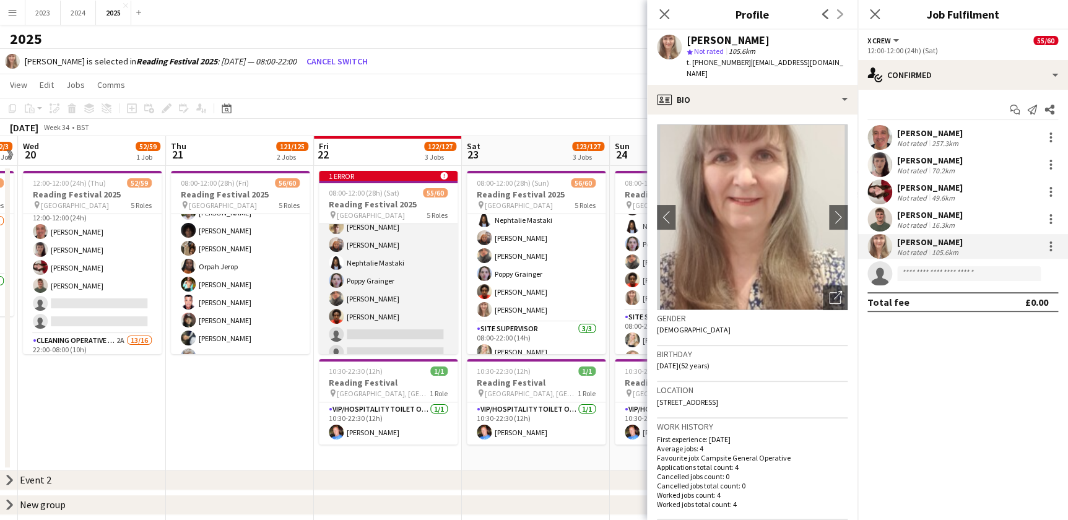
scroll to position [450, 0]
click at [377, 340] on app-card-role "Campsite General Operative 11A 30/32 08:00-22:00 (14h) [PERSON_NAME] [PERSON_NA…" at bounding box center [388, 75] width 139 height 602
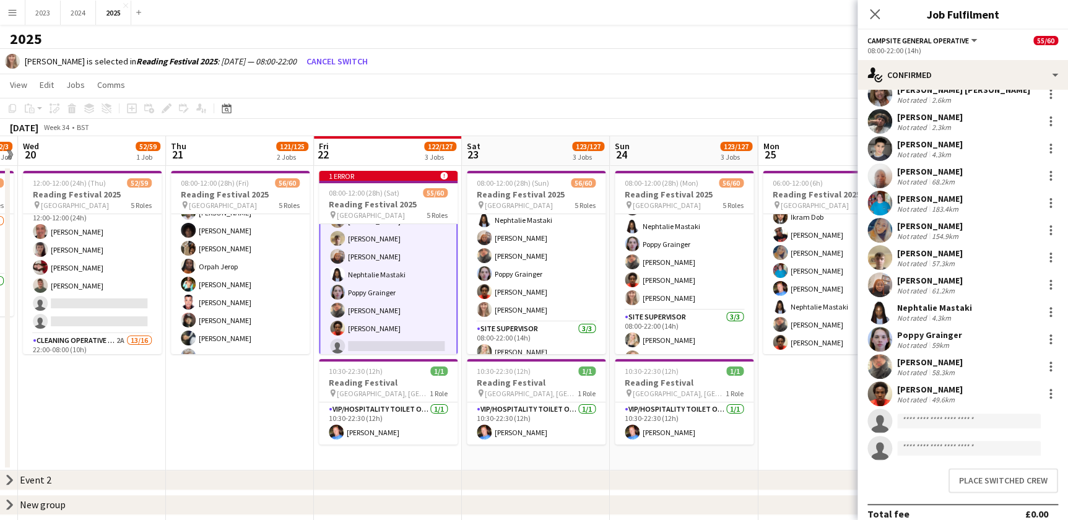
scroll to position [546, 0]
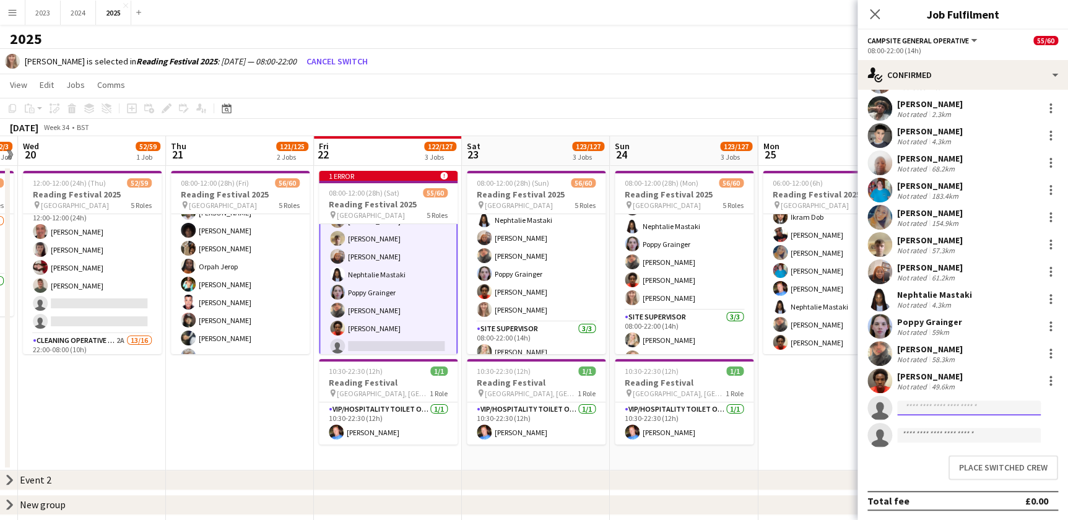
click at [928, 406] on input at bounding box center [969, 407] width 144 height 15
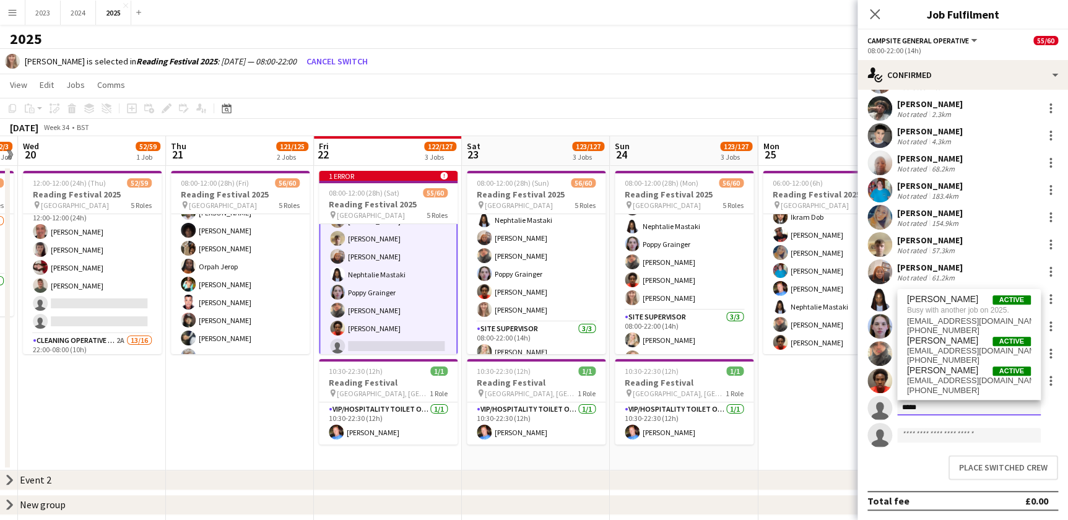
type input "*****"
click at [1009, 293] on div "[PERSON_NAME] Active Busy with another job on 2025. [EMAIL_ADDRESS][DOMAIN_NAME…" at bounding box center [969, 344] width 144 height 111
click at [987, 306] on span "Busy with another job on 2025." at bounding box center [969, 310] width 124 height 11
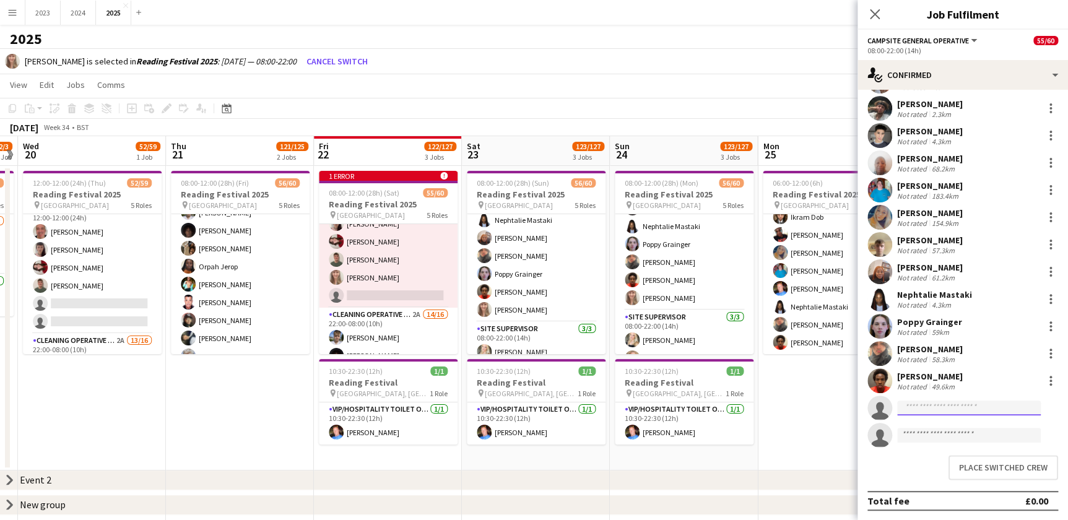
scroll to position [732, 0]
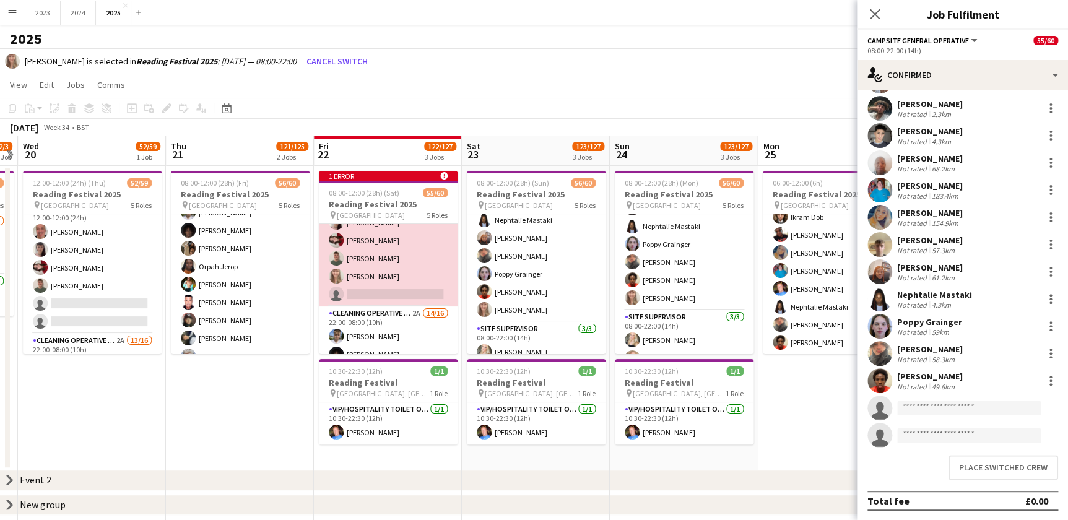
click at [388, 258] on app-card-role "X Crew [DATE] 12:00-12:00 (24h) [PERSON_NAME] [PERSON_NAME] [PERSON_NAME] [PERS…" at bounding box center [388, 241] width 139 height 132
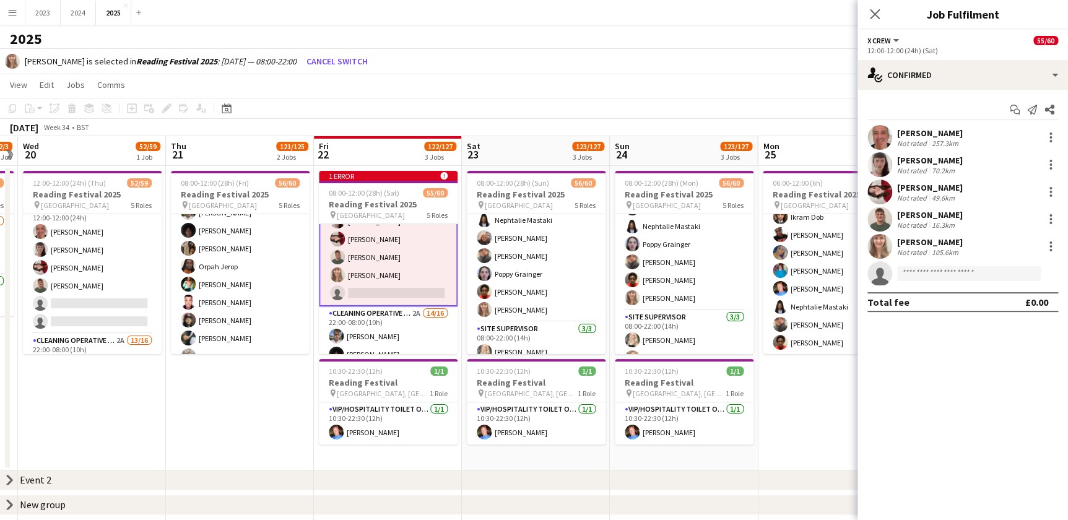
scroll to position [731, 0]
click at [1044, 241] on div at bounding box center [1050, 246] width 15 height 15
click at [990, 351] on button "Remove" at bounding box center [1009, 358] width 97 height 30
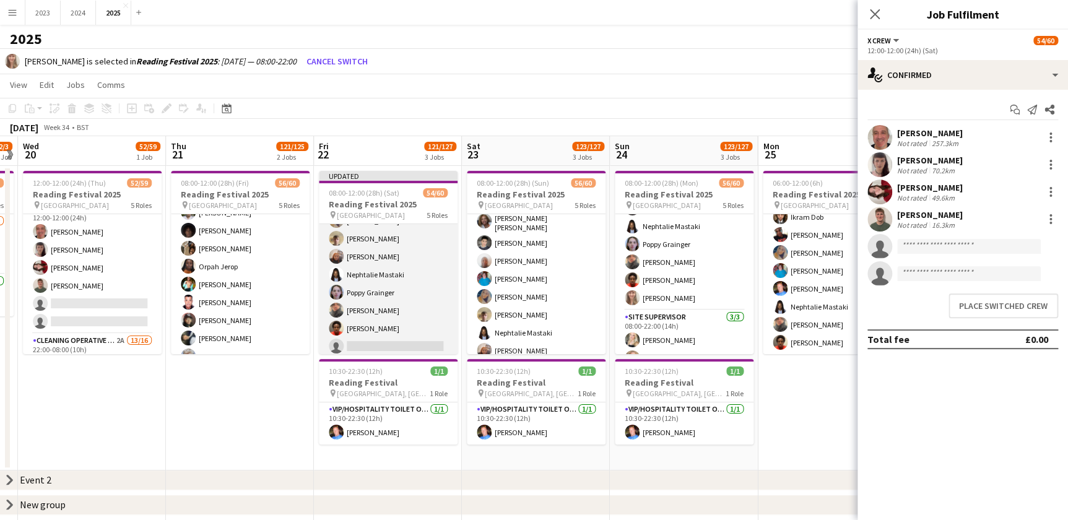
scroll to position [506, 0]
click at [384, 290] on app-card-role "Campsite General Operative 11A 30/32 08:00-22:00 (14h) [PERSON_NAME] [PERSON_NA…" at bounding box center [388, 19] width 139 height 602
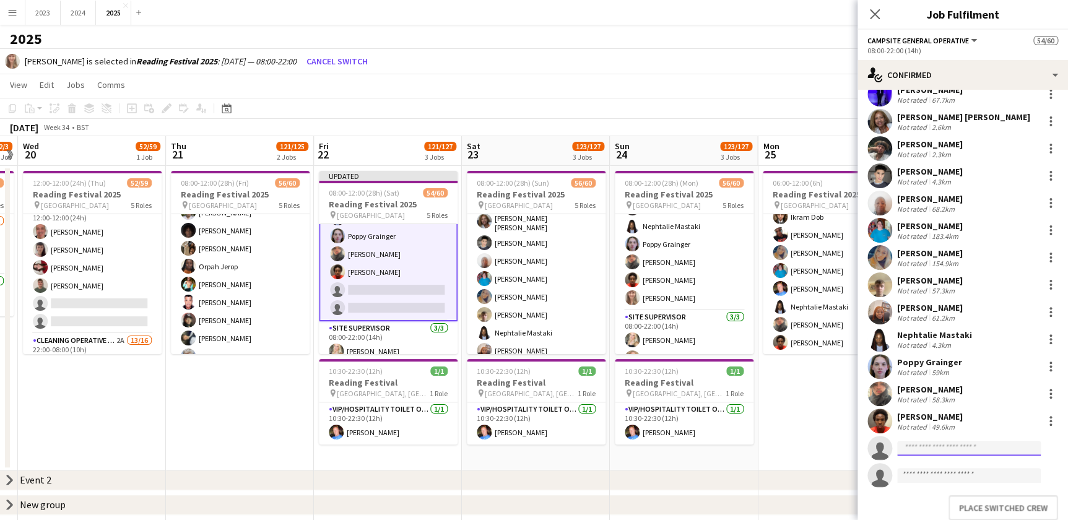
click at [936, 444] on input at bounding box center [969, 448] width 144 height 15
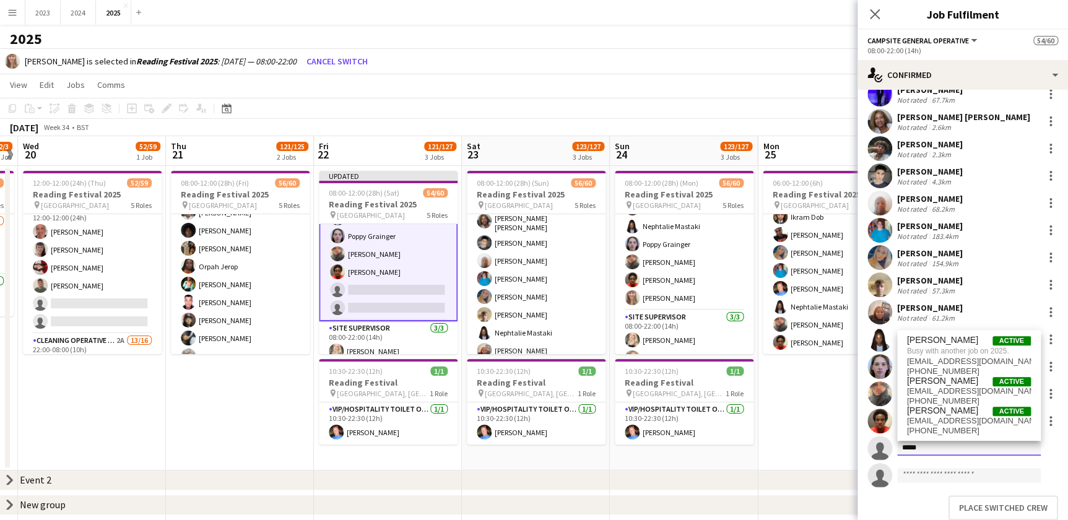
type input "*****"
click at [762, 101] on app-toolbar "Copy Paste Paste Ctrl+V Paste with crew Ctrl+Shift+V Paste linked Job [GEOGRAPH…" at bounding box center [534, 108] width 1068 height 21
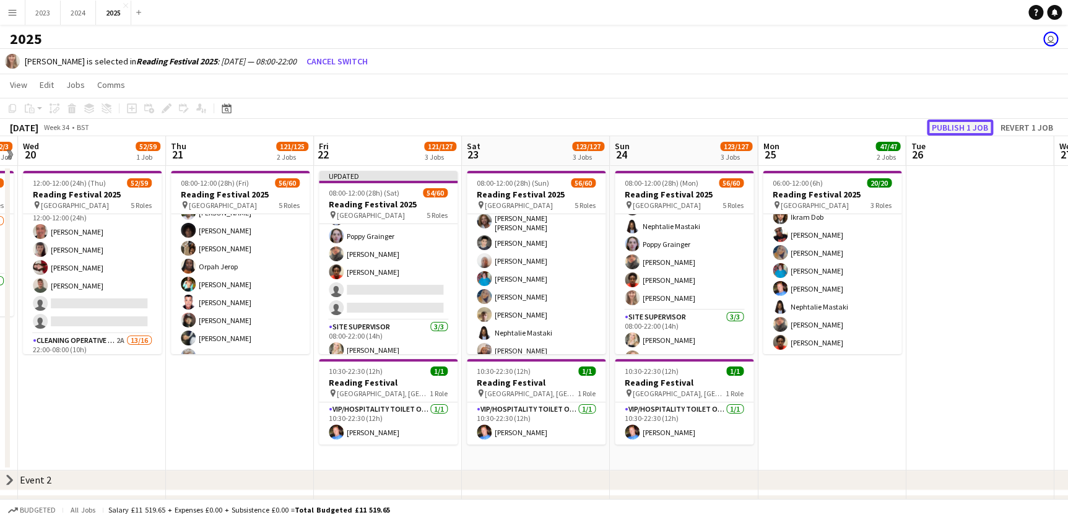
click at [939, 123] on button "Publish 1 job" at bounding box center [960, 127] width 66 height 16
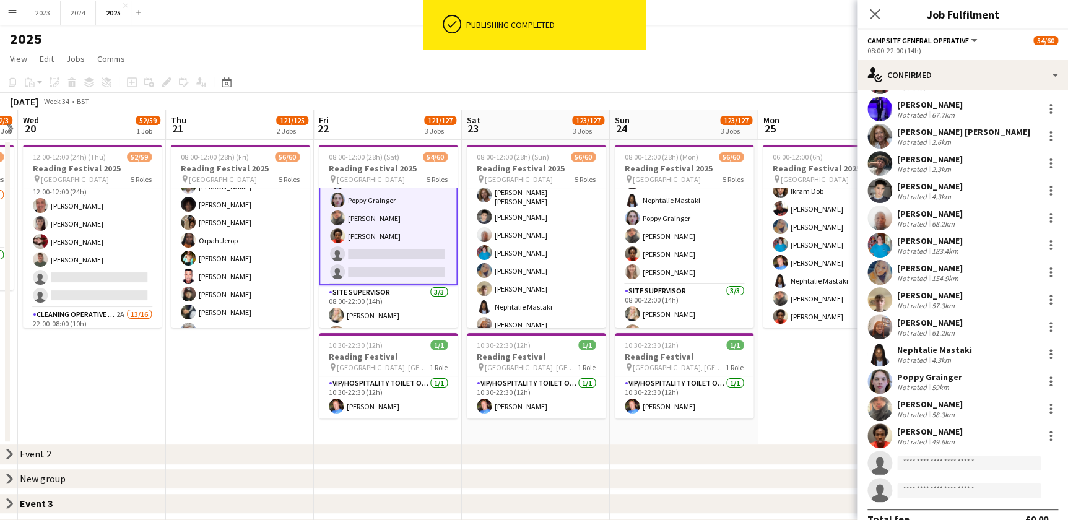
scroll to position [509, 0]
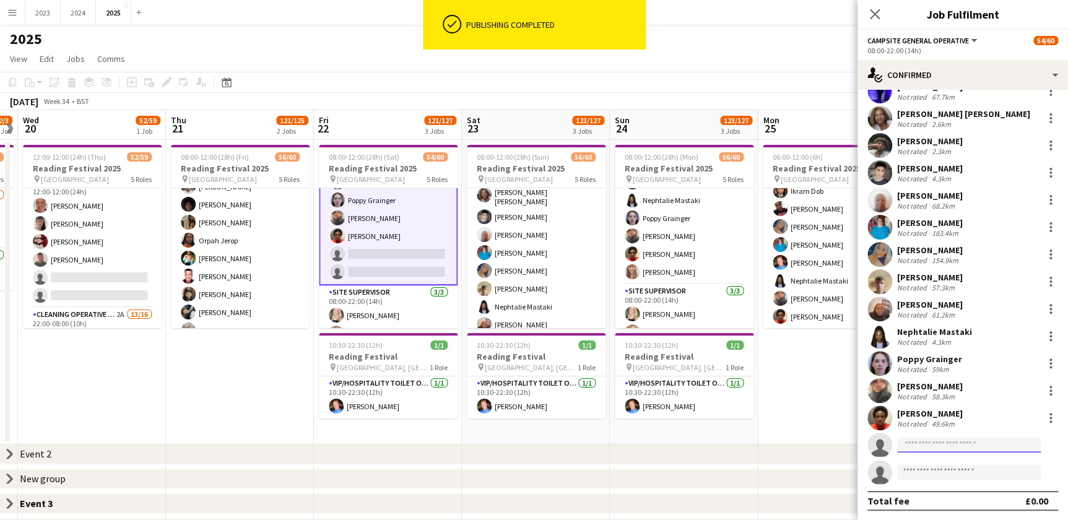
click at [915, 447] on input at bounding box center [969, 445] width 144 height 15
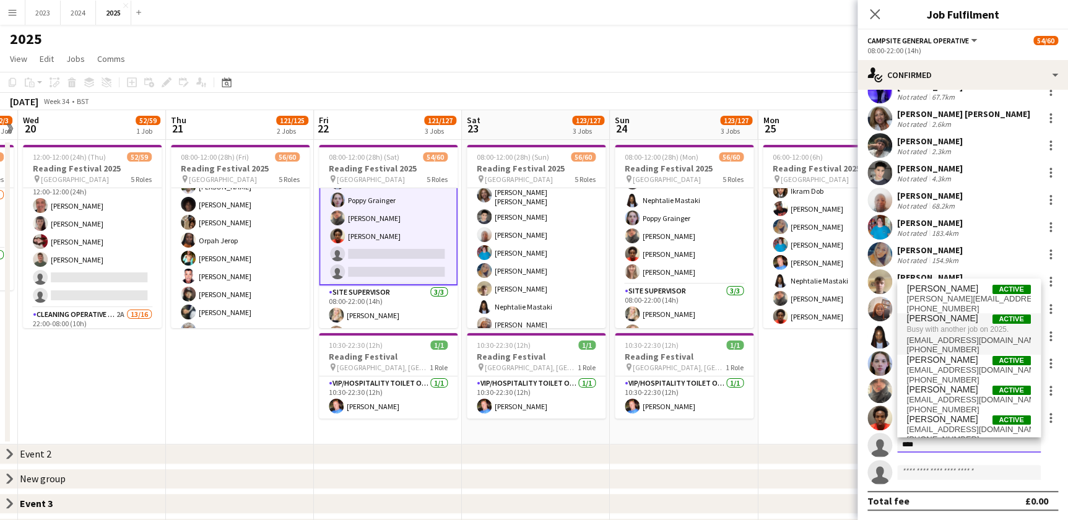
type input "****"
click at [952, 316] on span "[PERSON_NAME]" at bounding box center [942, 318] width 71 height 11
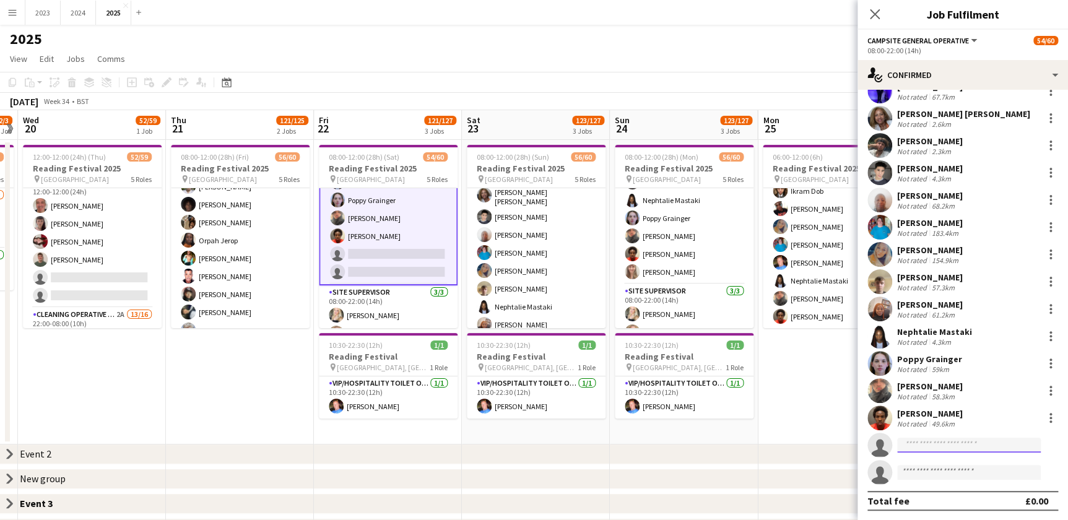
click at [947, 444] on input at bounding box center [969, 445] width 144 height 15
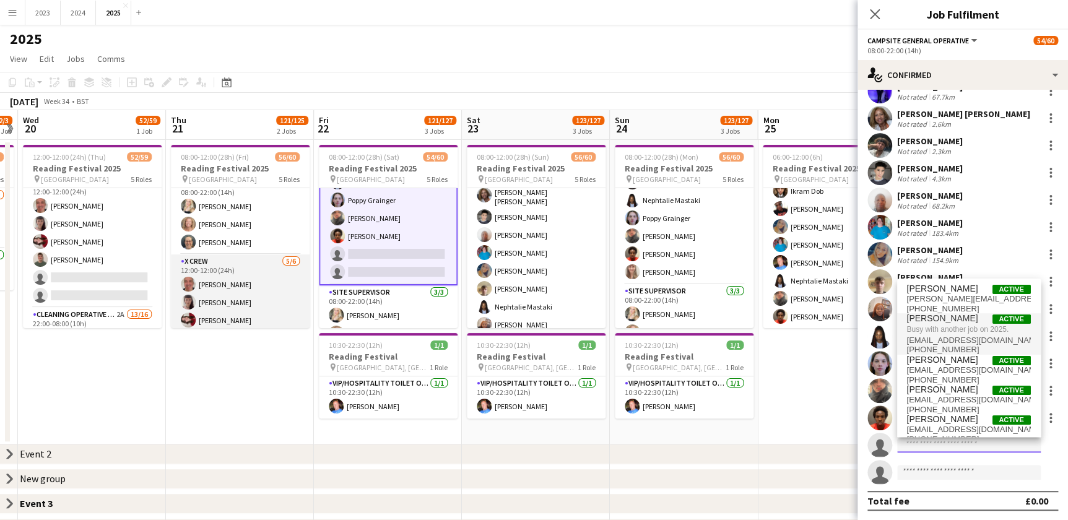
scroll to position [675, 0]
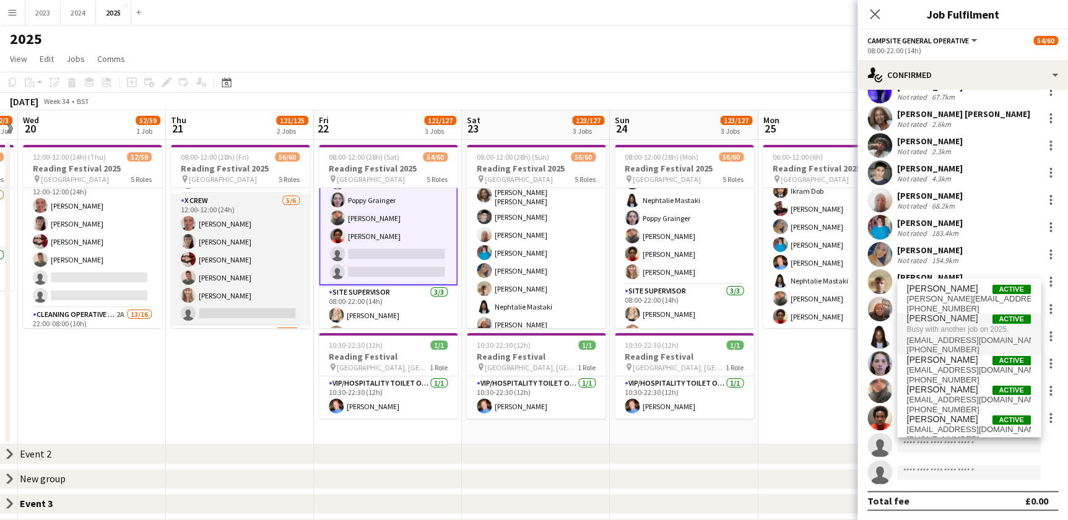
click at [218, 294] on app-card-role "X Crew [DATE] 12:00-12:00 (24h) [PERSON_NAME] [PERSON_NAME] [PERSON_NAME] [PERS…" at bounding box center [240, 260] width 139 height 132
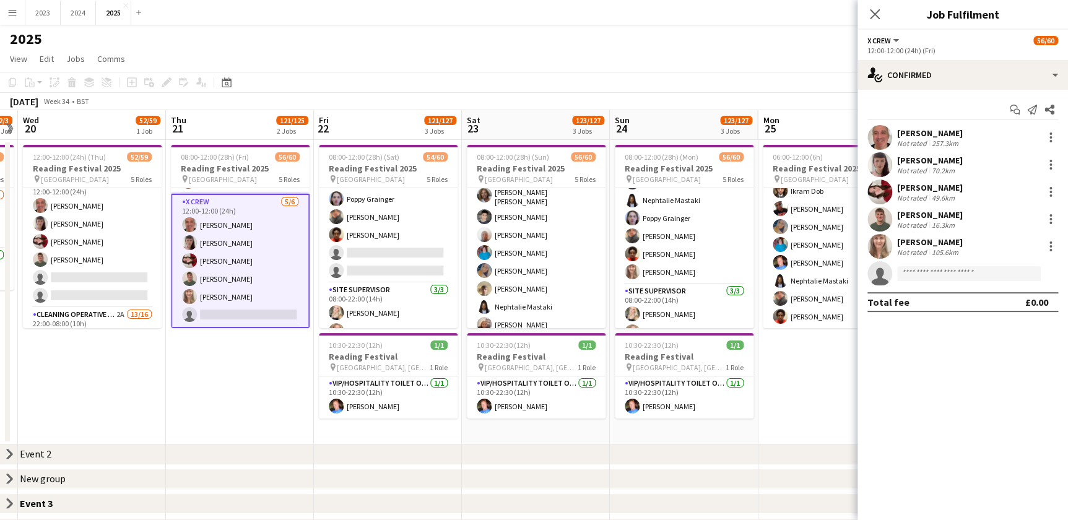
scroll to position [506, 0]
click at [939, 241] on div "[PERSON_NAME]" at bounding box center [930, 241] width 66 height 11
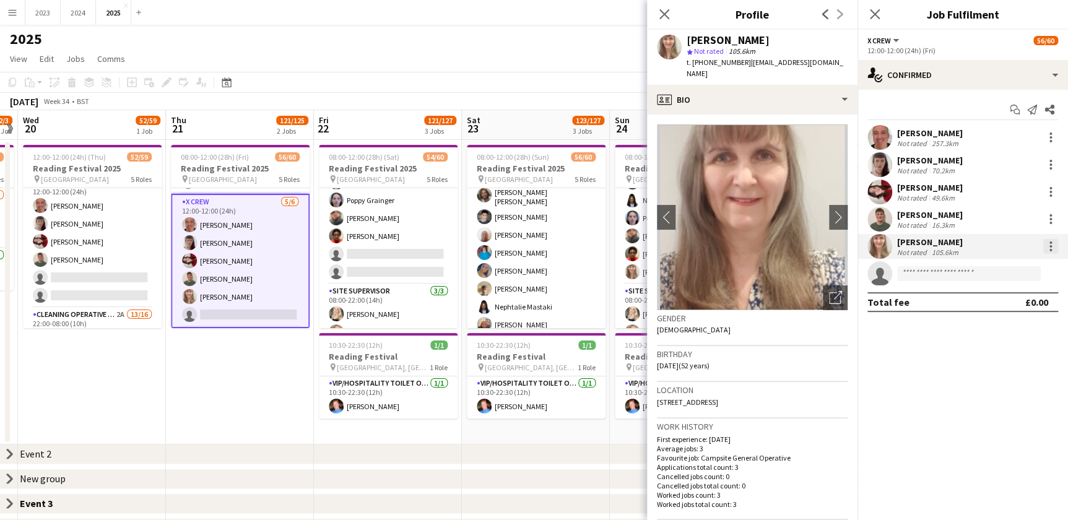
click at [1053, 248] on div at bounding box center [1050, 246] width 15 height 15
click at [998, 294] on span "Switch crew" at bounding box center [997, 298] width 53 height 11
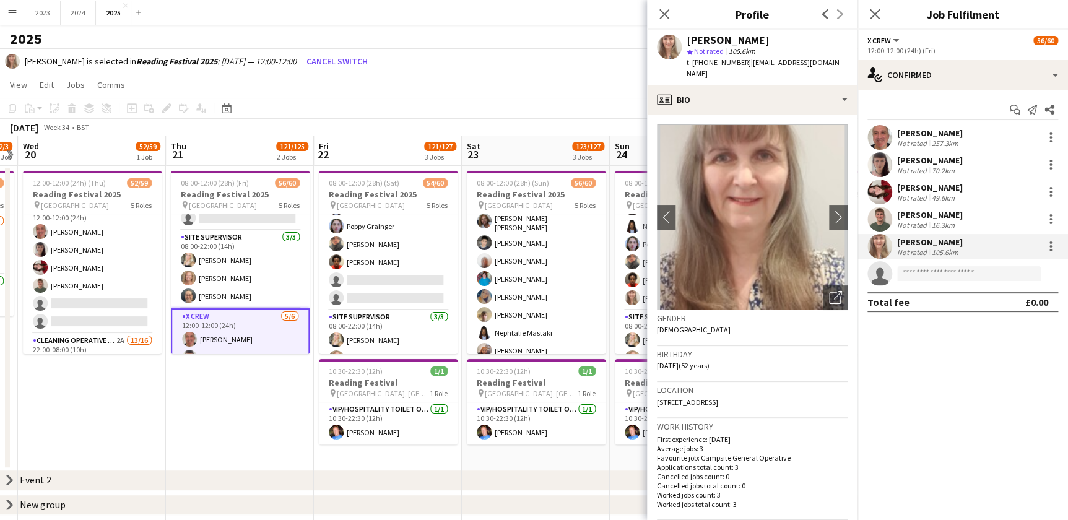
scroll to position [563, 0]
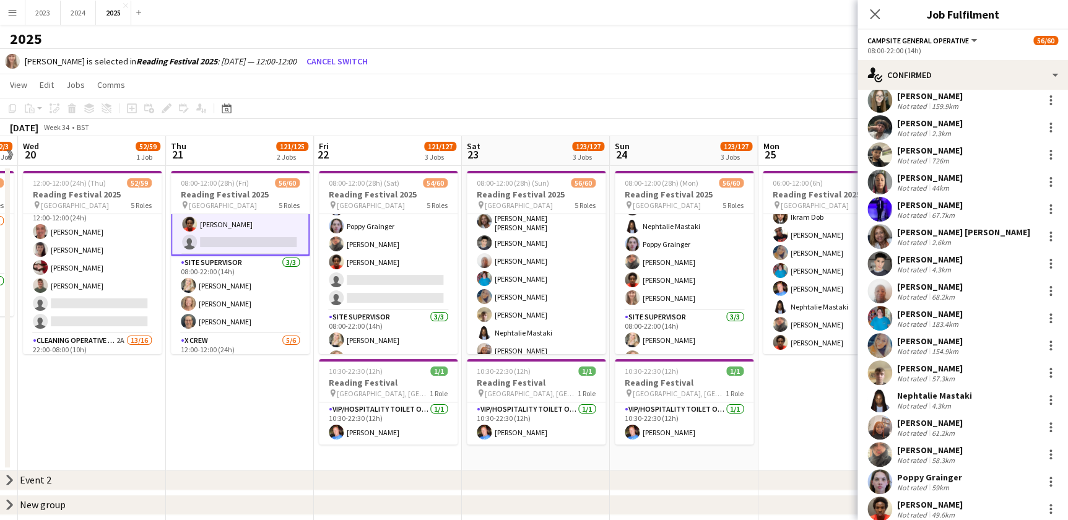
scroll to position [546, 0]
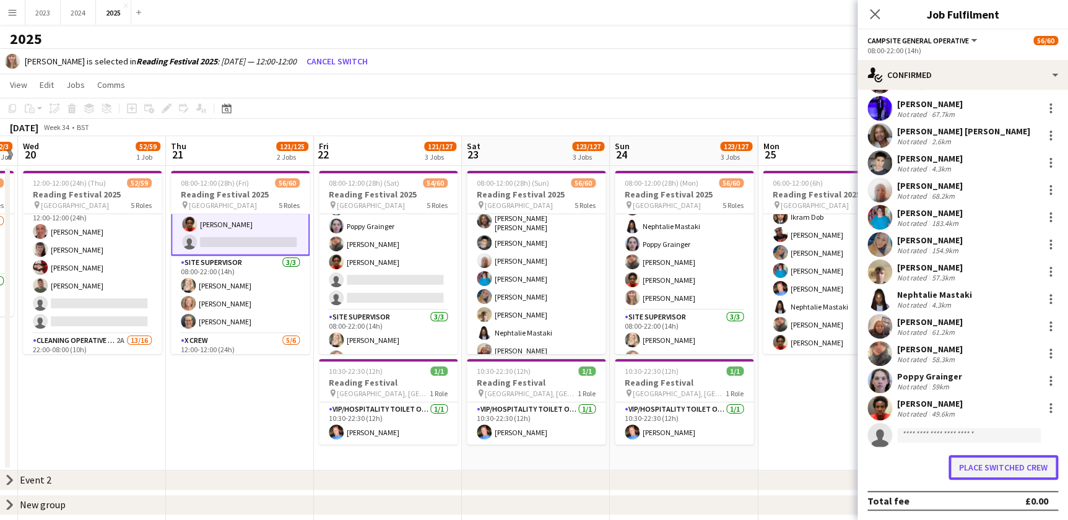
click at [999, 466] on button "Place switched crew" at bounding box center [1003, 467] width 110 height 25
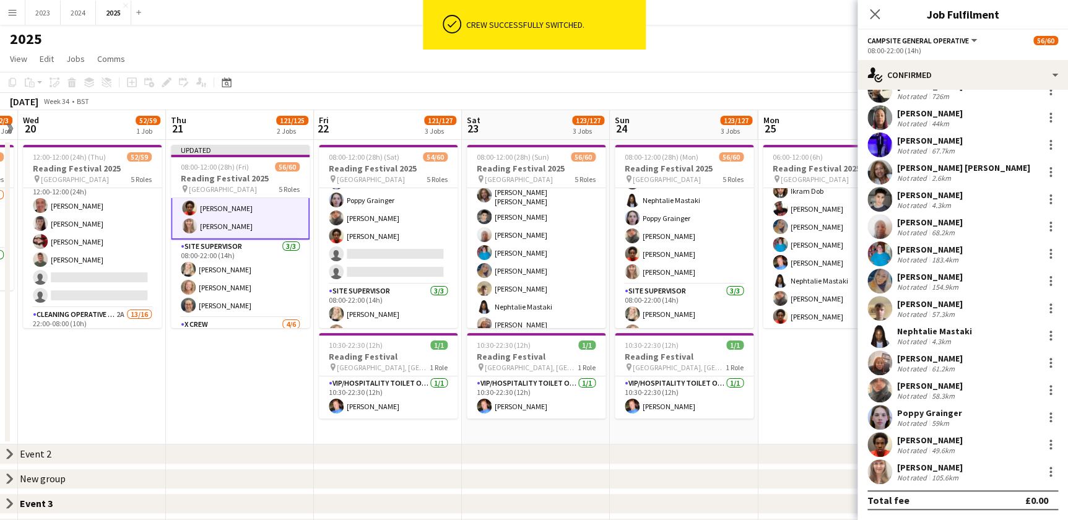
scroll to position [509, 0]
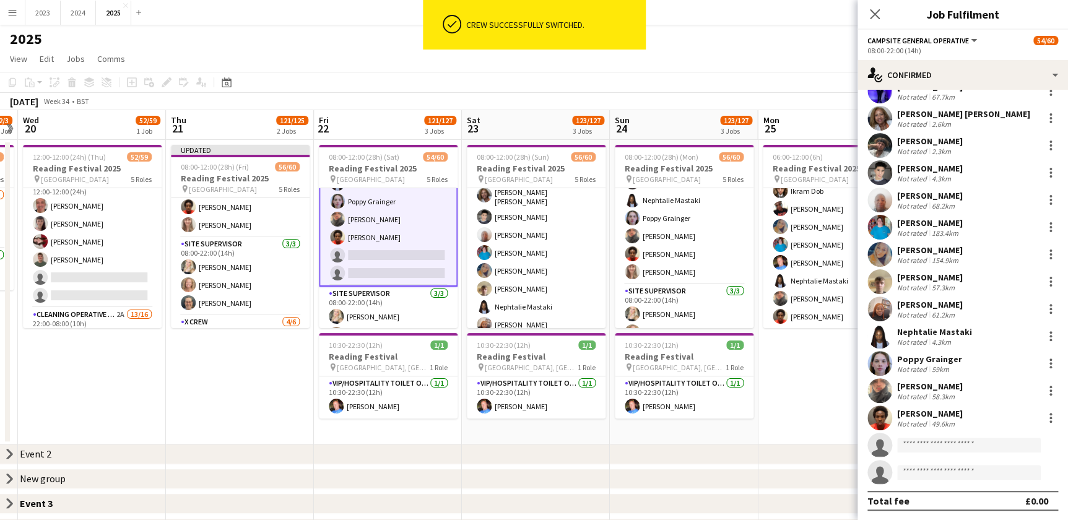
scroll to position [508, 0]
click at [938, 441] on input at bounding box center [969, 445] width 144 height 15
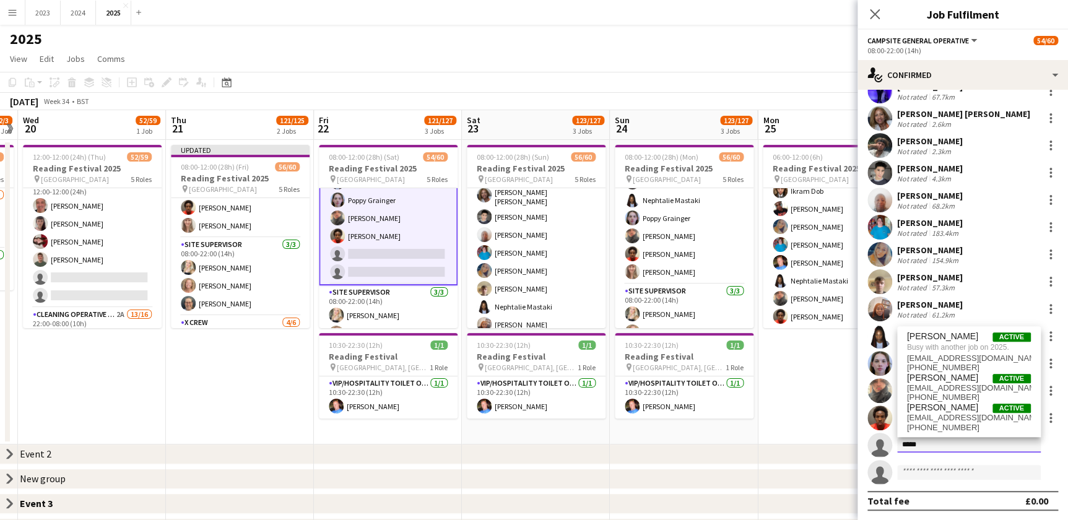
type input "*****"
click at [551, 446] on div "chevron-right Event 2" at bounding box center [534, 454] width 1068 height 20
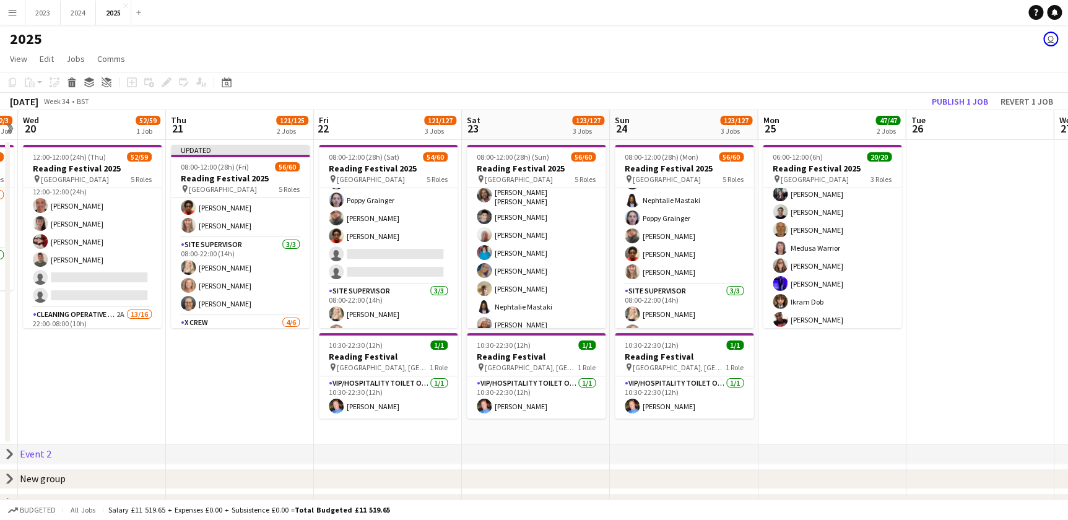
scroll to position [178, 0]
click at [961, 94] on button "Publish 1 job" at bounding box center [960, 101] width 66 height 16
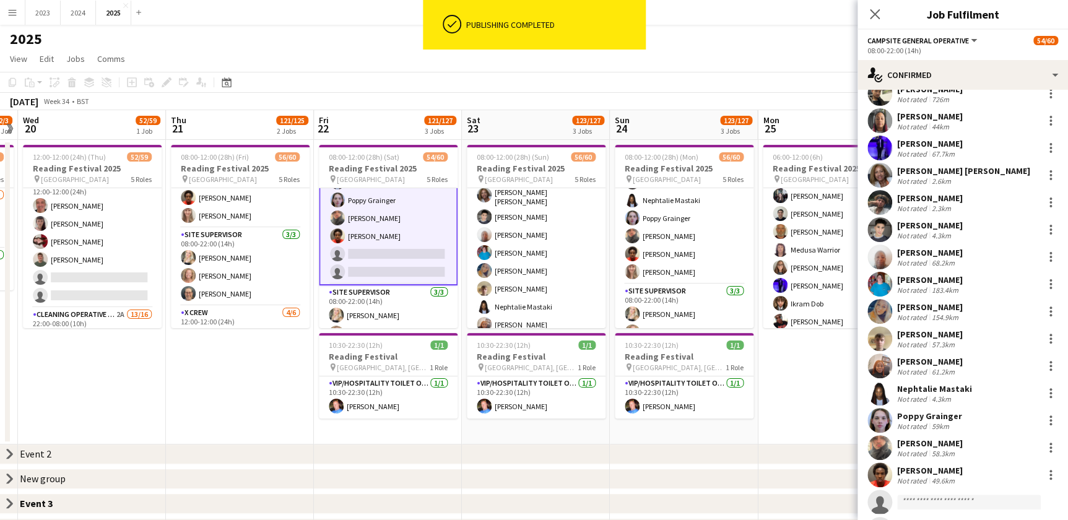
scroll to position [509, 0]
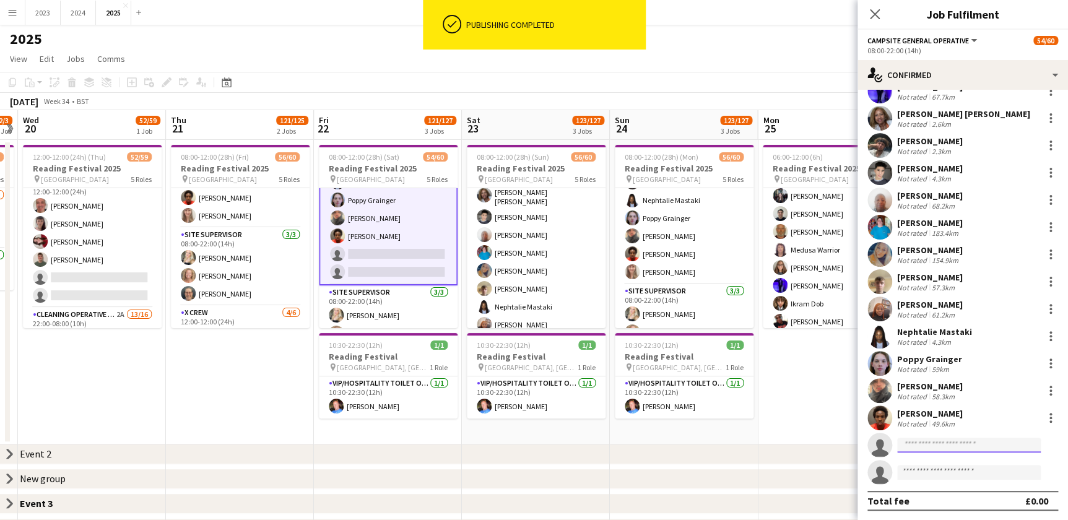
click at [928, 444] on input at bounding box center [969, 445] width 144 height 15
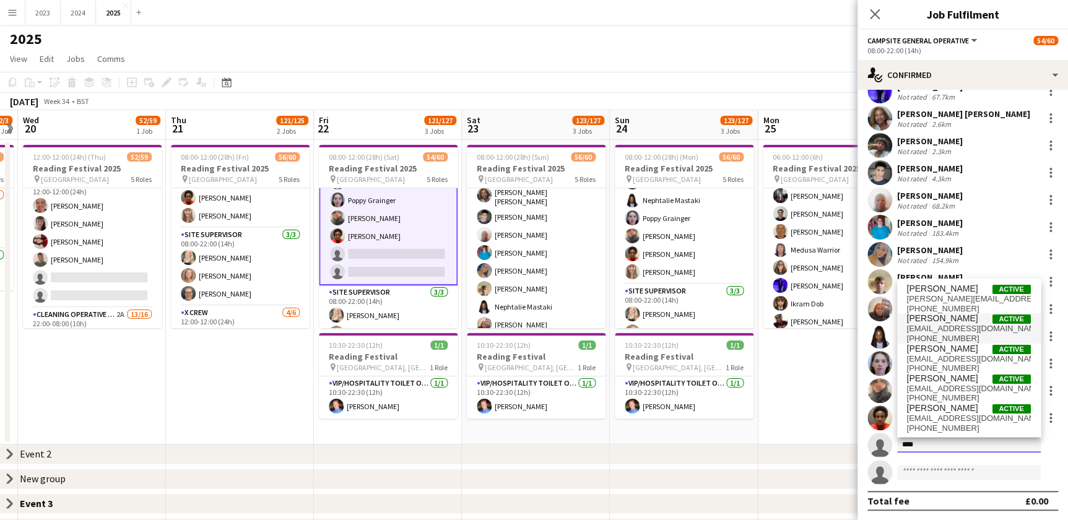
type input "****"
click at [949, 322] on span "[PERSON_NAME]" at bounding box center [942, 318] width 71 height 11
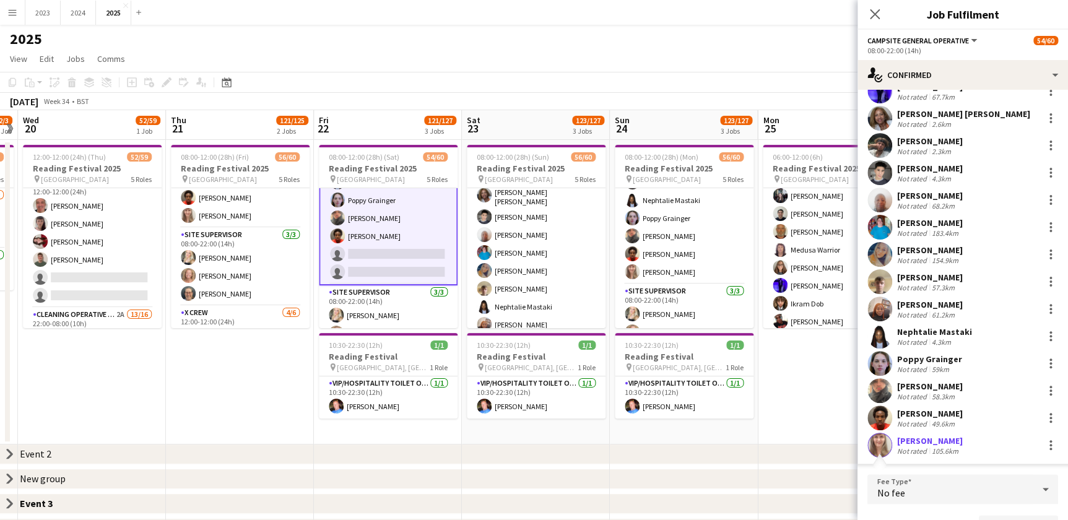
scroll to position [530, 0]
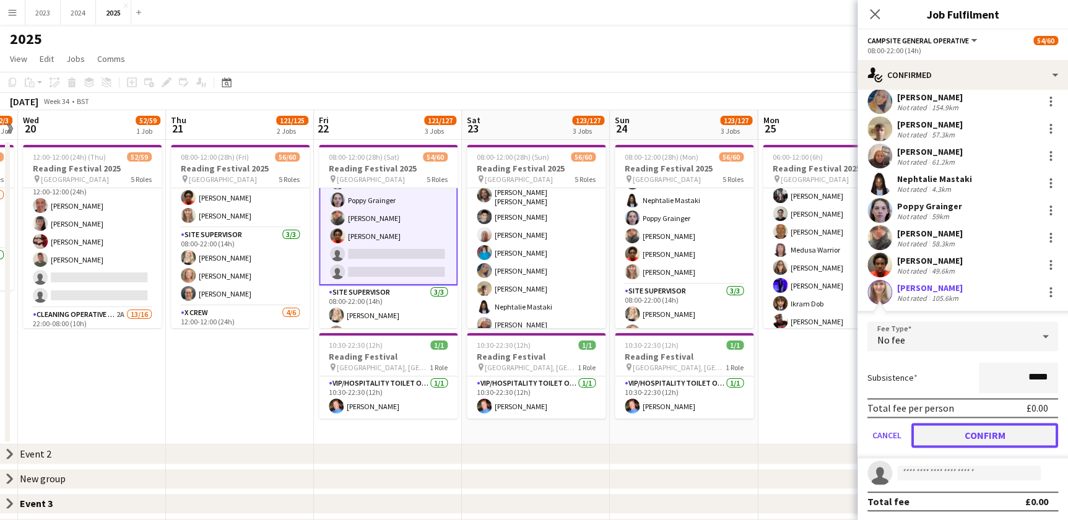
click at [980, 441] on button "Confirm" at bounding box center [984, 435] width 147 height 25
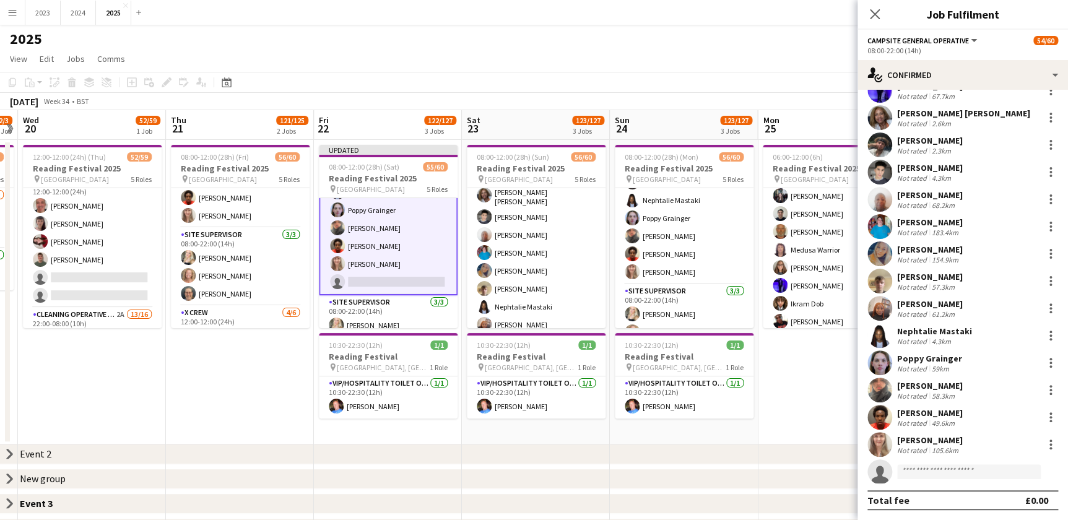
scroll to position [509, 0]
click at [826, 394] on app-date-cell "06:00-12:00 (6h) 20/20 Reading Festival 2025 pin Richfield Avenue 3 Roles Site …" at bounding box center [832, 292] width 148 height 305
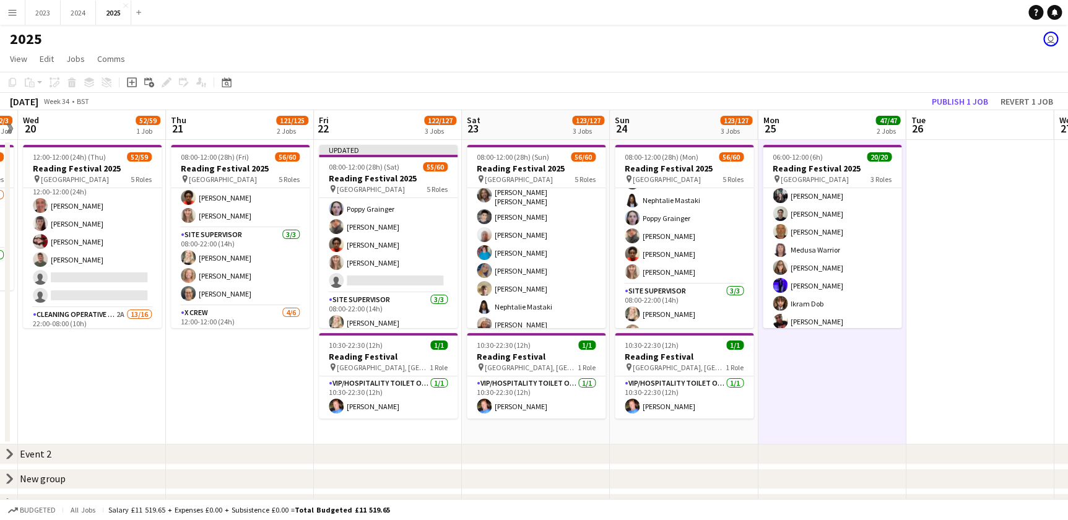
scroll to position [506, 0]
click at [972, 103] on button "Publish 1 job" at bounding box center [960, 101] width 66 height 16
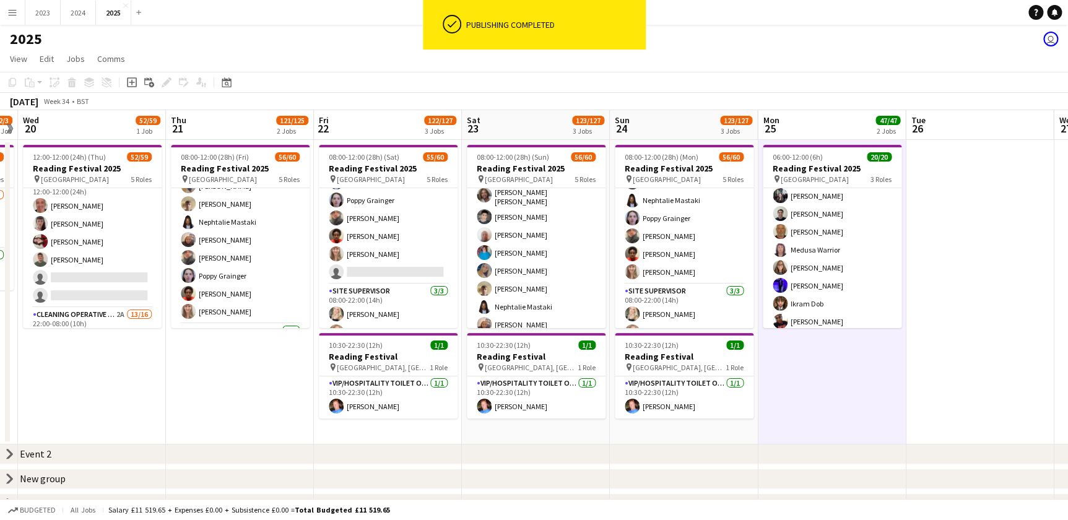
scroll to position [450, 0]
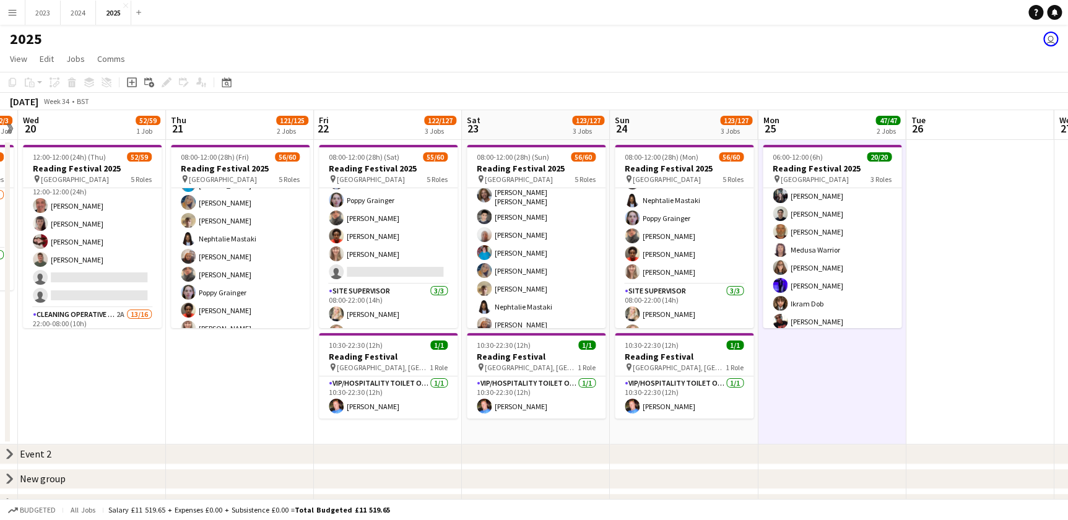
drag, startPoint x: 1008, startPoint y: 395, endPoint x: 843, endPoint y: 397, distance: 165.3
click at [843, 397] on app-calendar-viewport "Sun 17 14/15 1 Job Mon 18 Tue 19 2/3 1 Job Wed 20 52/59 1 Job Thu 21 121/125 2 …" at bounding box center [534, 351] width 1068 height 483
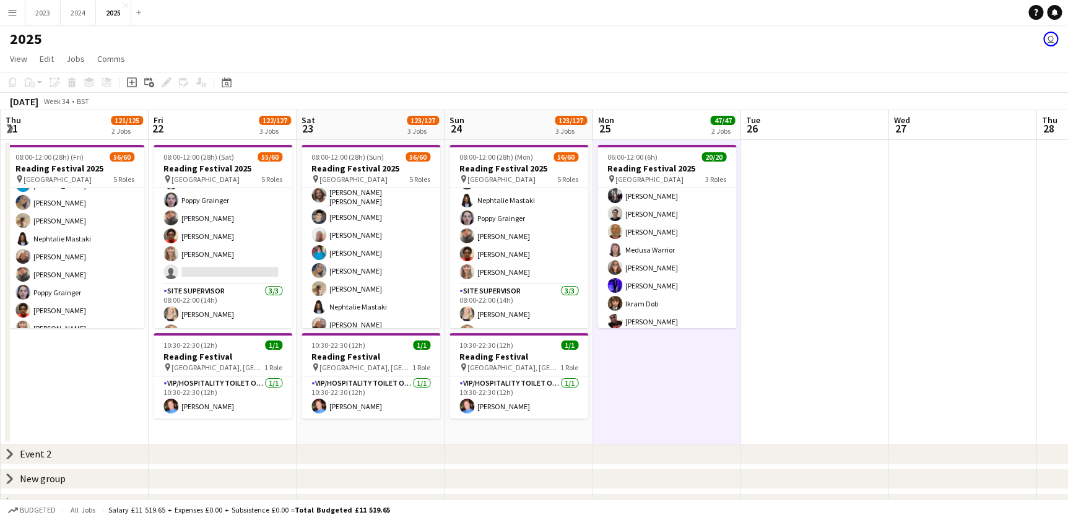
drag, startPoint x: 834, startPoint y: 392, endPoint x: 860, endPoint y: 390, distance: 26.7
click at [868, 391] on app-calendar-viewport "Sun 17 14/15 1 Job Mon 18 Tue 19 2/3 1 Job Wed 20 52/59 1 Job Thu 21 121/125 2 …" at bounding box center [534, 351] width 1068 height 483
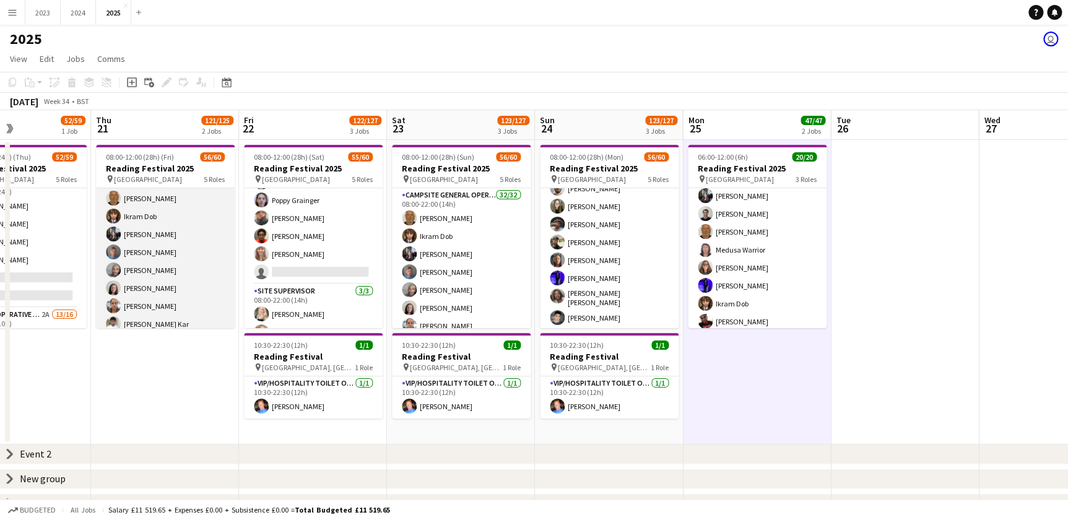
scroll to position [0, 0]
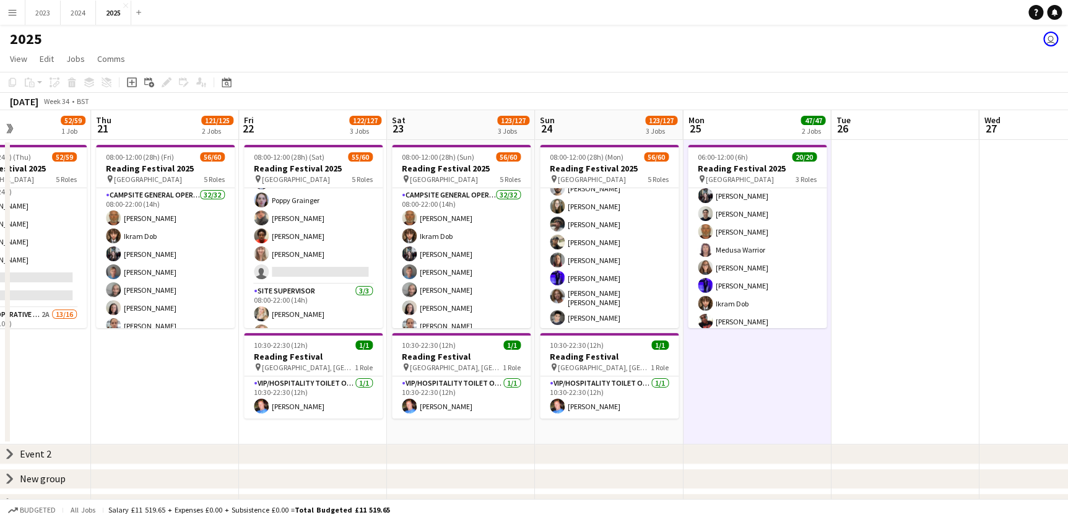
drag, startPoint x: 66, startPoint y: 379, endPoint x: 160, endPoint y: 381, distance: 94.1
click at [167, 381] on app-calendar-viewport "Sun 17 14/15 1 Job Mon 18 Tue 19 2/3 1 Job Wed 20 52/59 1 Job Thu 21 121/125 2 …" at bounding box center [534, 351] width 1068 height 483
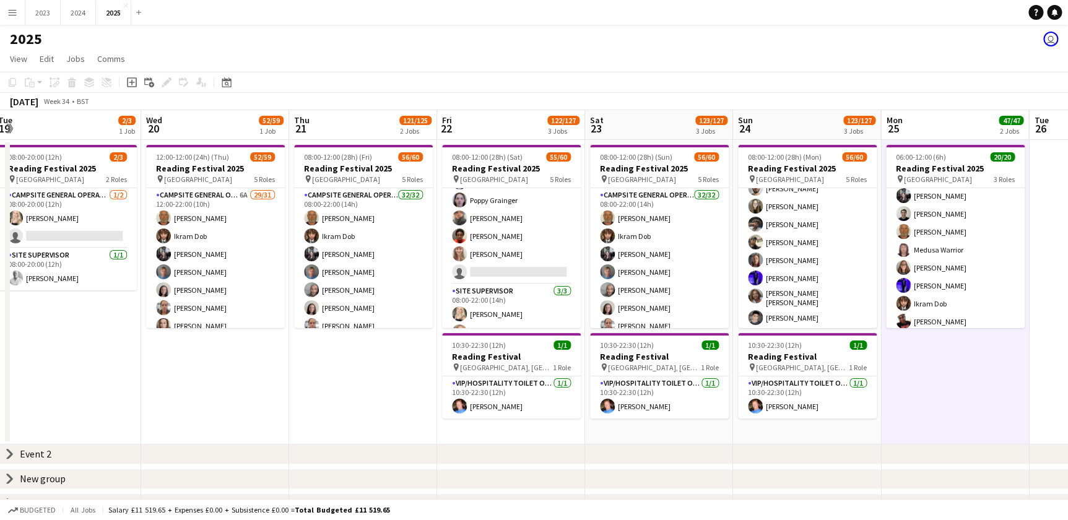
drag, startPoint x: 116, startPoint y: 376, endPoint x: 185, endPoint y: 385, distance: 69.9
click at [185, 385] on app-calendar-viewport "Sun 17 14/15 1 Job Mon 18 Tue 19 2/3 1 Job Wed 20 52/59 1 Job Thu 21 121/125 2 …" at bounding box center [534, 351] width 1068 height 483
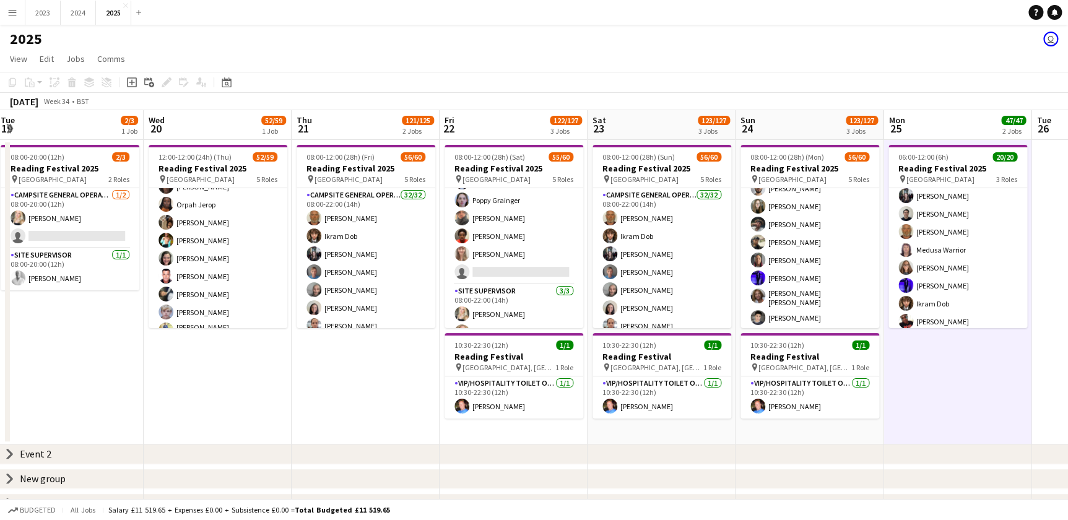
click at [252, 399] on app-calendar-viewport "Sun 17 14/15 1 Job Mon 18 Tue 19 2/3 1 Job Wed 20 52/59 1 Job Thu 21 121/125 2 …" at bounding box center [534, 351] width 1068 height 483
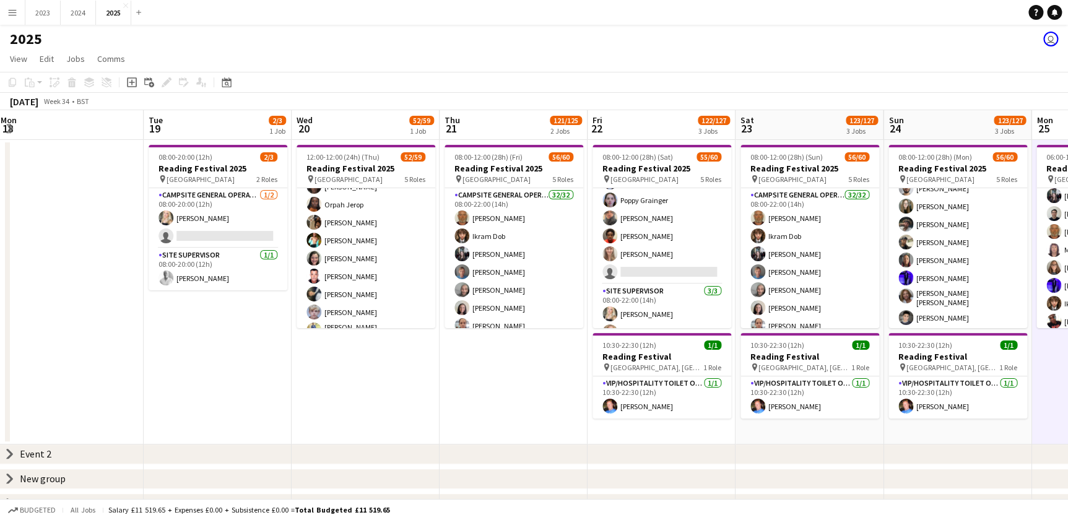
scroll to position [0, 364]
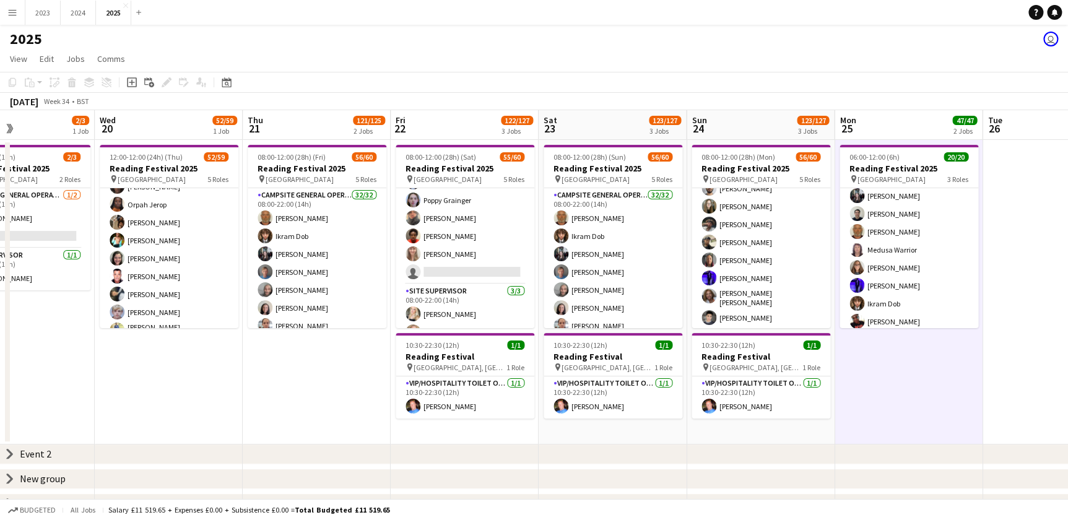
drag, startPoint x: 359, startPoint y: 411, endPoint x: 284, endPoint y: 411, distance: 74.9
click at [285, 411] on app-calendar-viewport "Sat 16 20/21 2 Jobs Sun 17 14/15 1 Job Mon 18 Tue 19 2/3 1 Job Wed 20 52/59 1 J…" at bounding box center [534, 351] width 1068 height 483
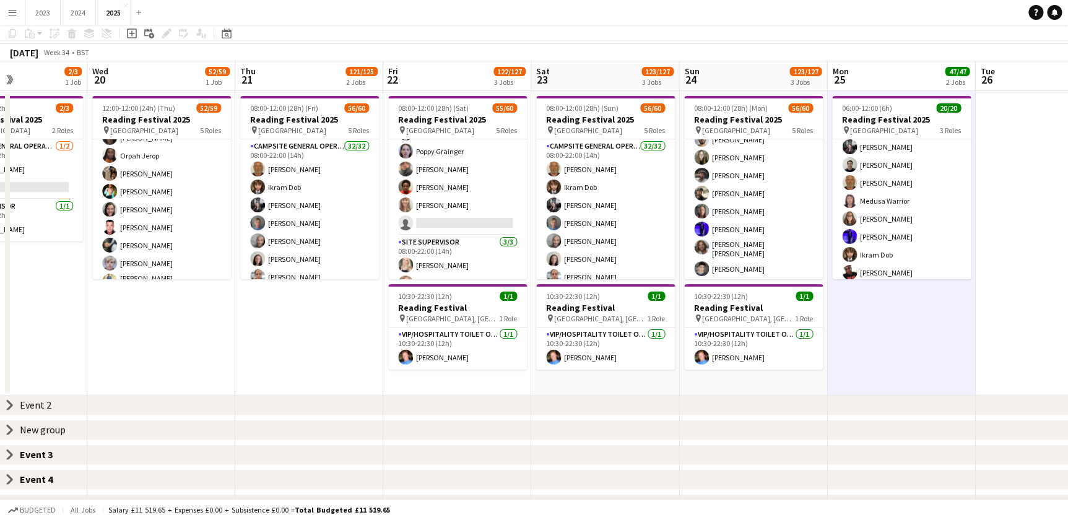
scroll to position [0, 0]
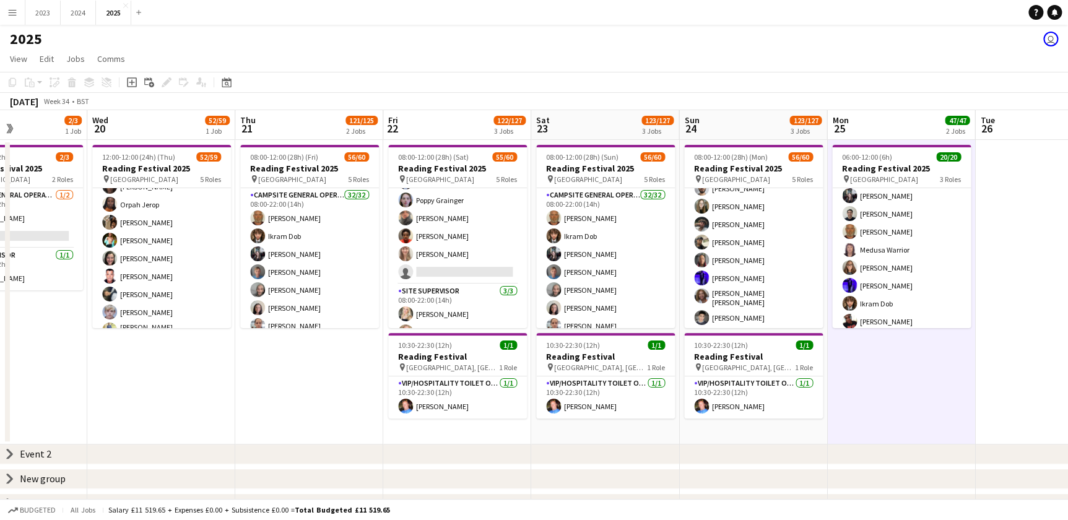
click at [275, 394] on app-calendar-viewport "Sat 16 20/21 2 Jobs Sun 17 14/15 1 Job Mon 18 Tue 19 2/3 1 Job Wed 20 52/59 1 J…" at bounding box center [534, 351] width 1068 height 483
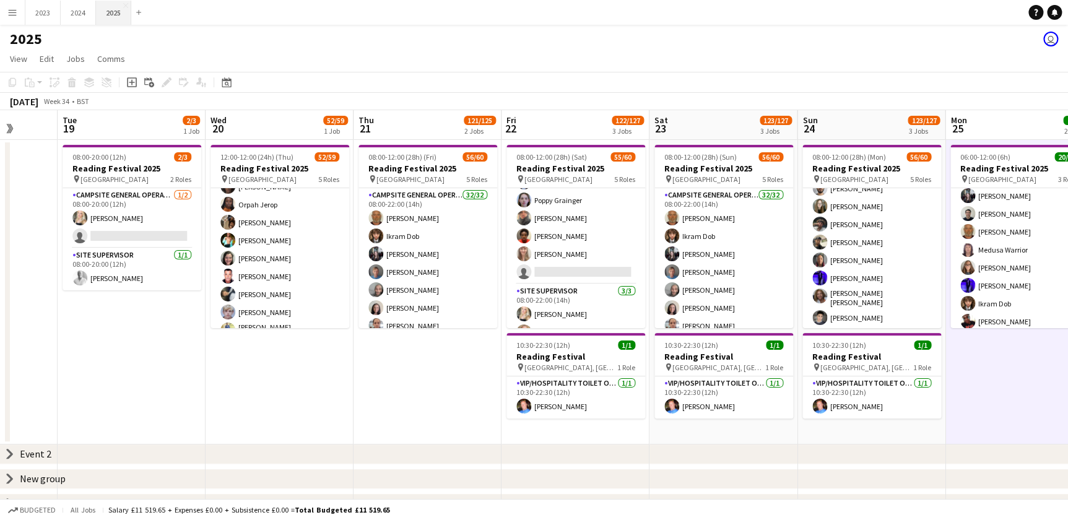
click at [116, 11] on button "2025 Close" at bounding box center [113, 13] width 35 height 24
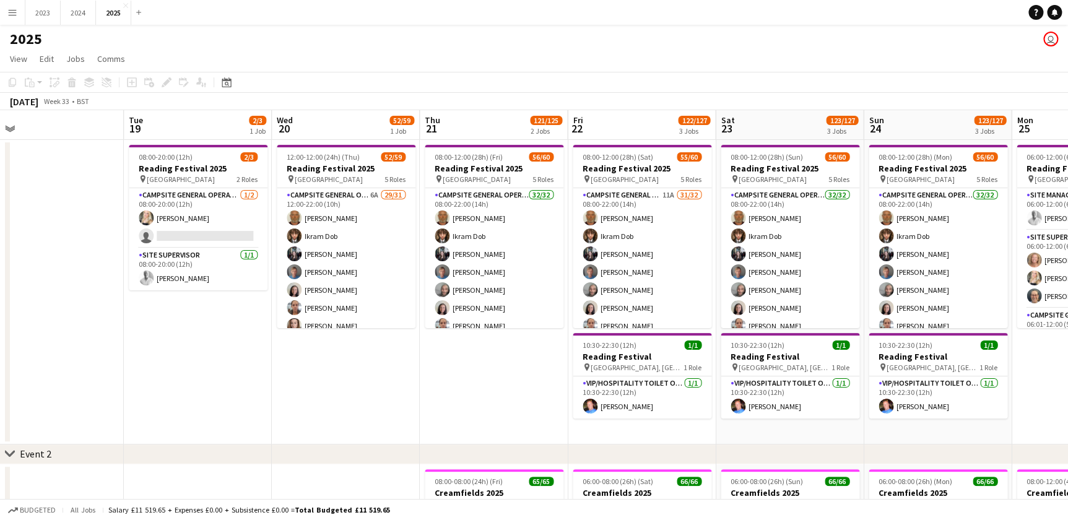
drag, startPoint x: 621, startPoint y: 358, endPoint x: 329, endPoint y: 380, distance: 292.4
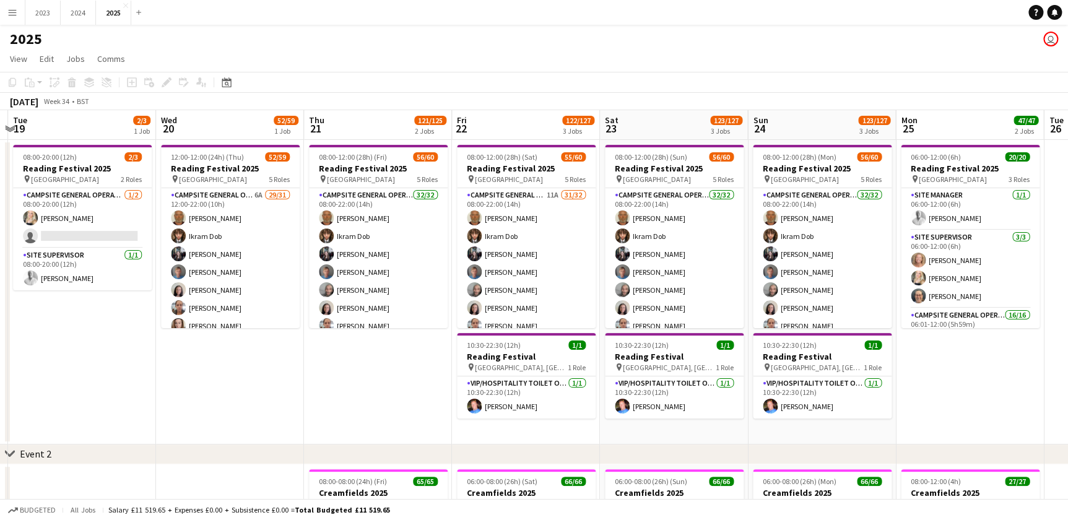
drag, startPoint x: 283, startPoint y: 384, endPoint x: 312, endPoint y: 384, distance: 29.1
